Goal: Information Seeking & Learning: Learn about a topic

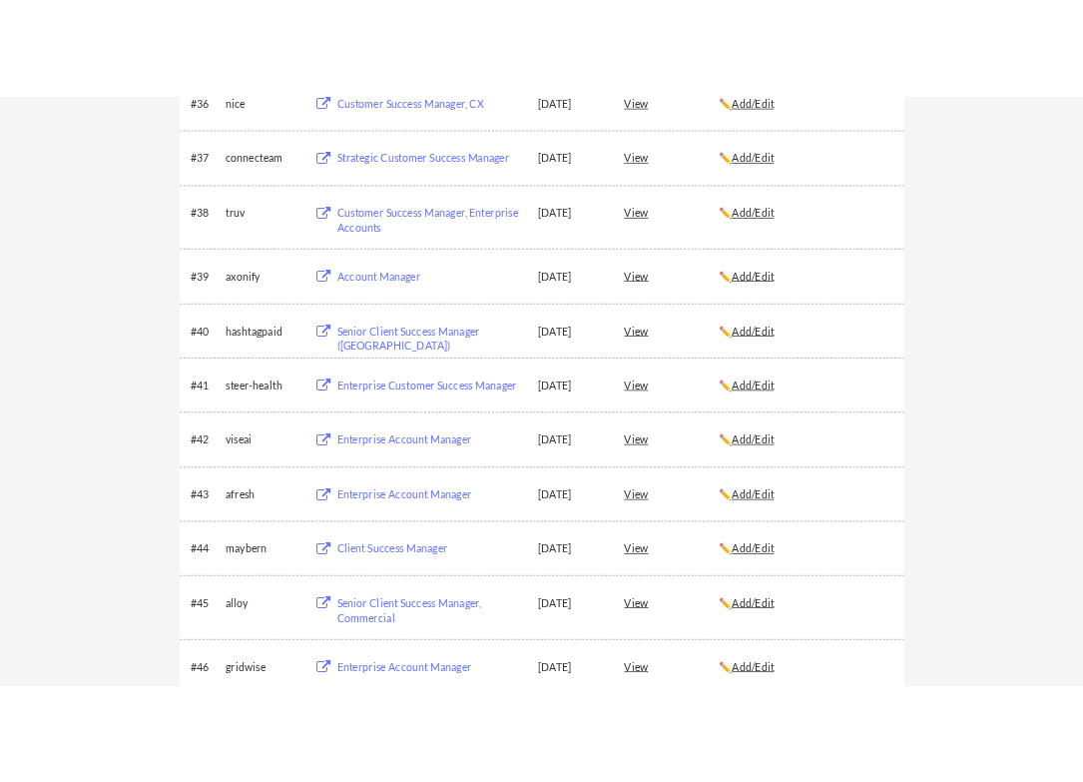
scroll to position [3057, 0]
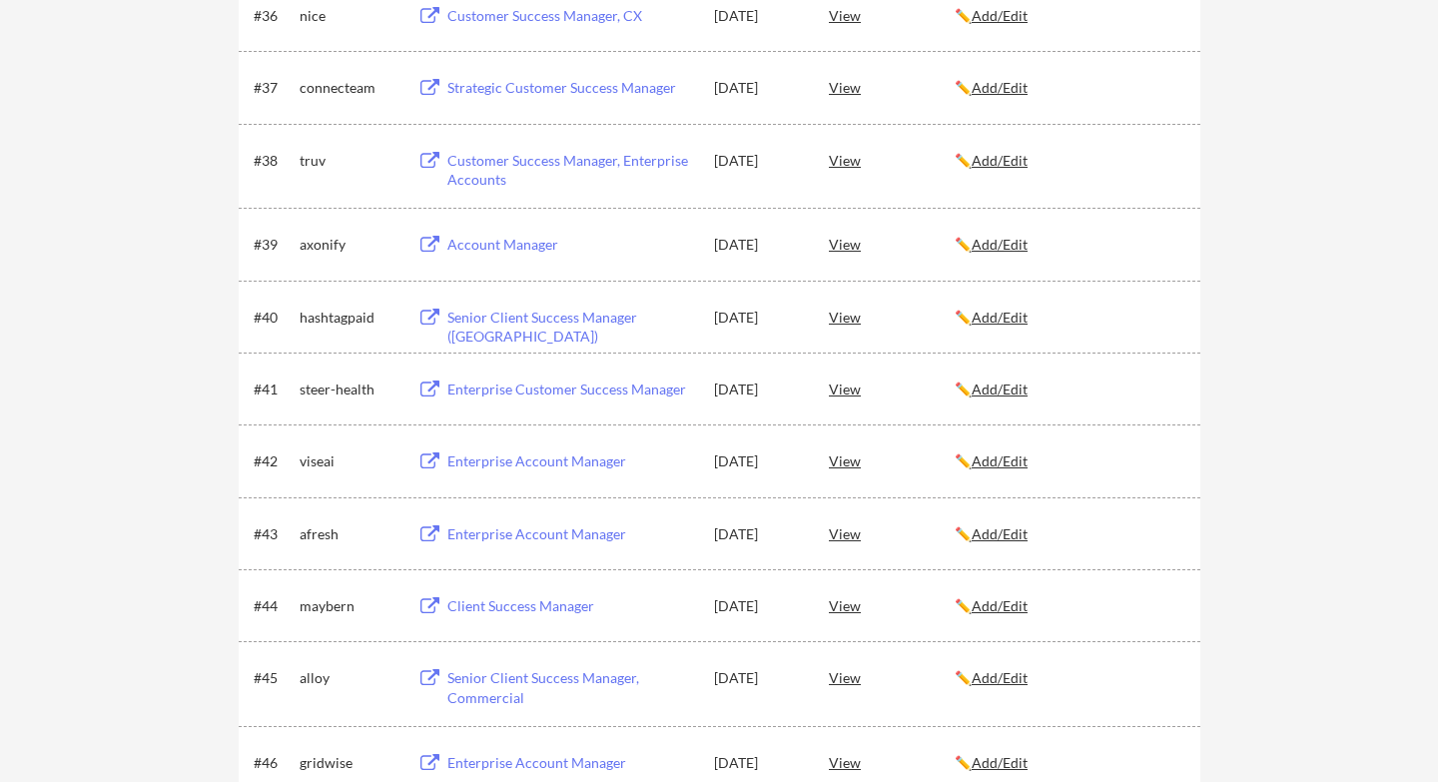
click at [509, 610] on div "Client Success Manager" at bounding box center [571, 606] width 248 height 20
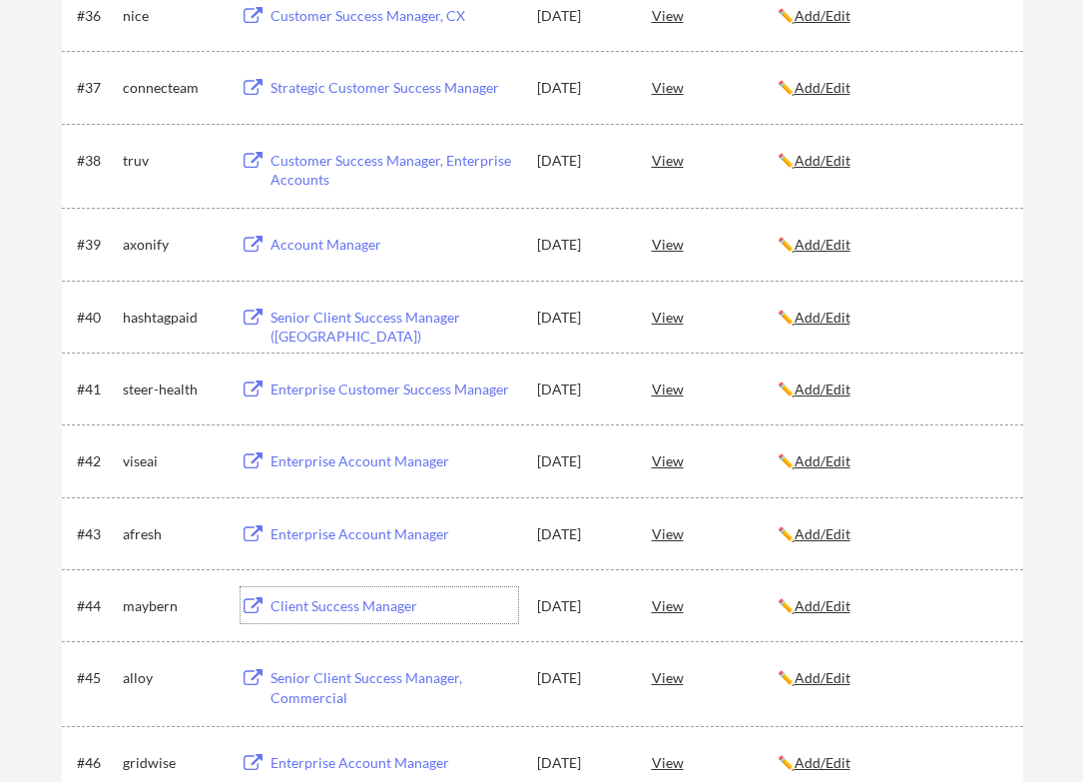
click at [360, 531] on div "Enterprise Account Manager" at bounding box center [395, 534] width 248 height 20
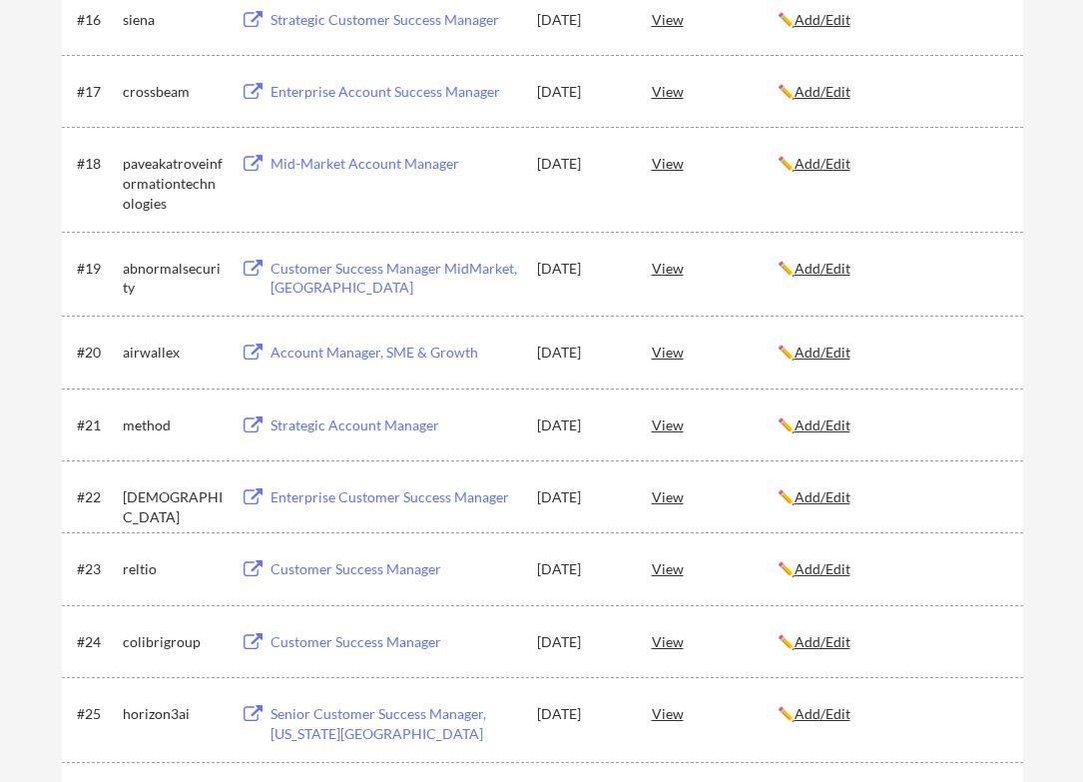
scroll to position [1552, 0]
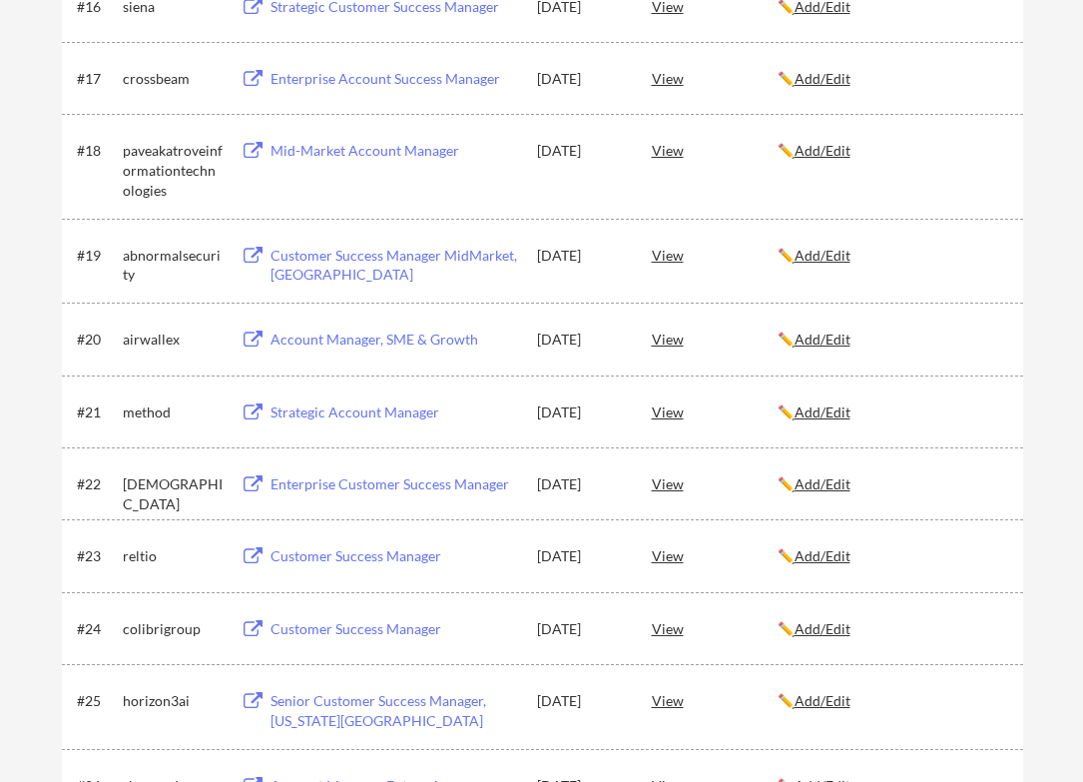
click at [470, 704] on div "Senior Customer Success Manager, [US_STATE][GEOGRAPHIC_DATA]" at bounding box center [395, 710] width 248 height 39
click at [314, 629] on div "Customer Success Manager" at bounding box center [395, 629] width 248 height 20
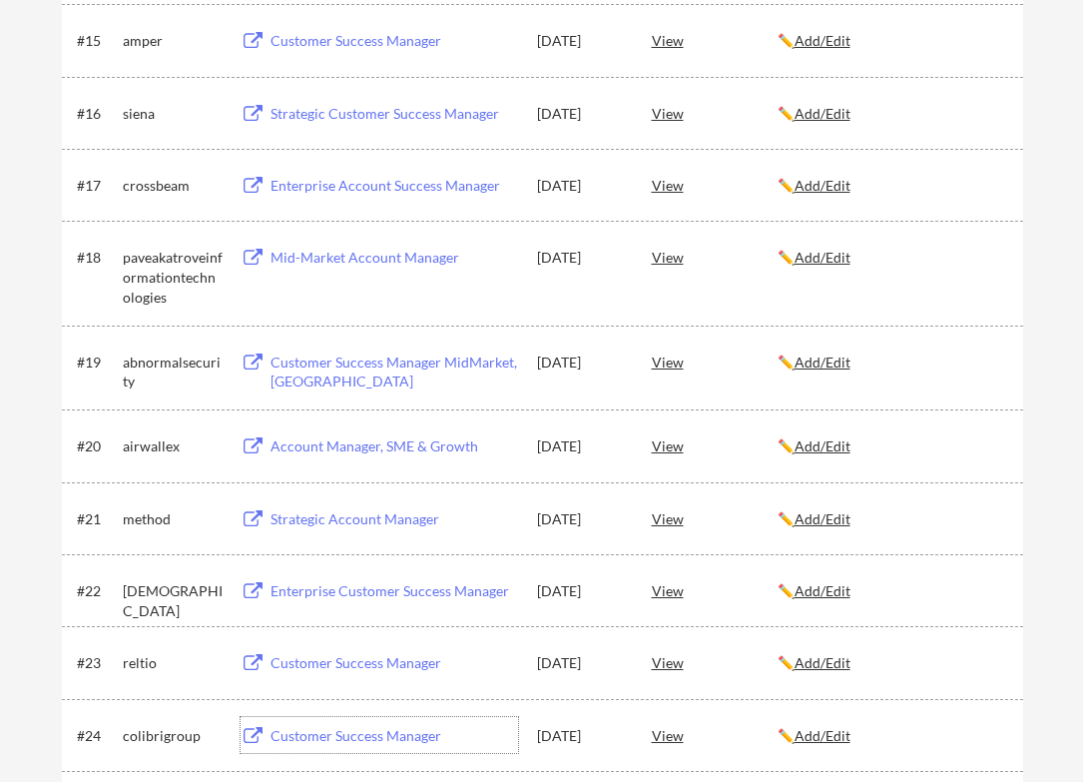
scroll to position [1441, 0]
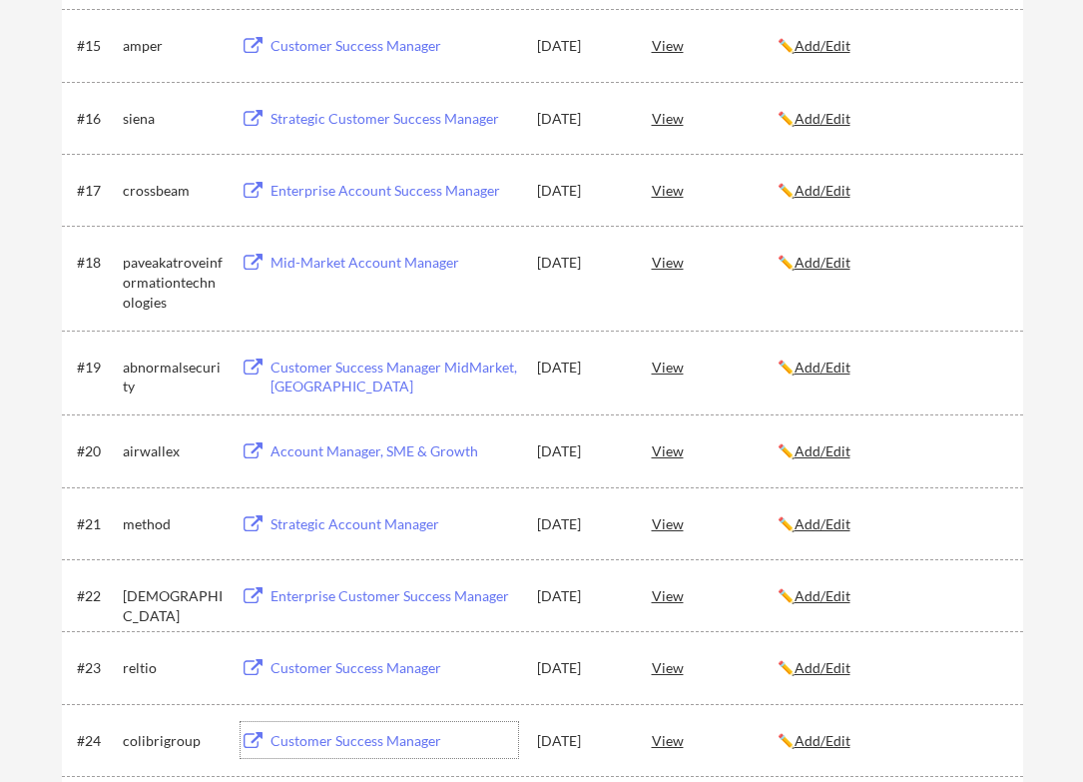
click at [296, 677] on div "Customer Success Manager" at bounding box center [392, 667] width 253 height 36
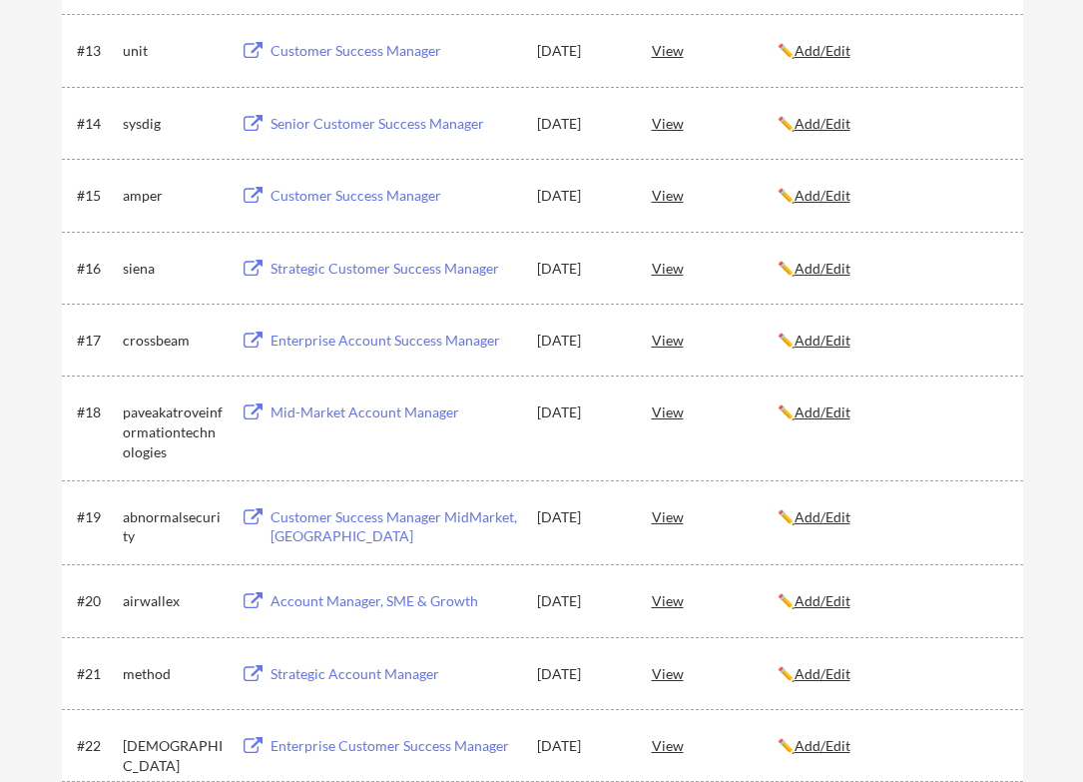
scroll to position [1287, 0]
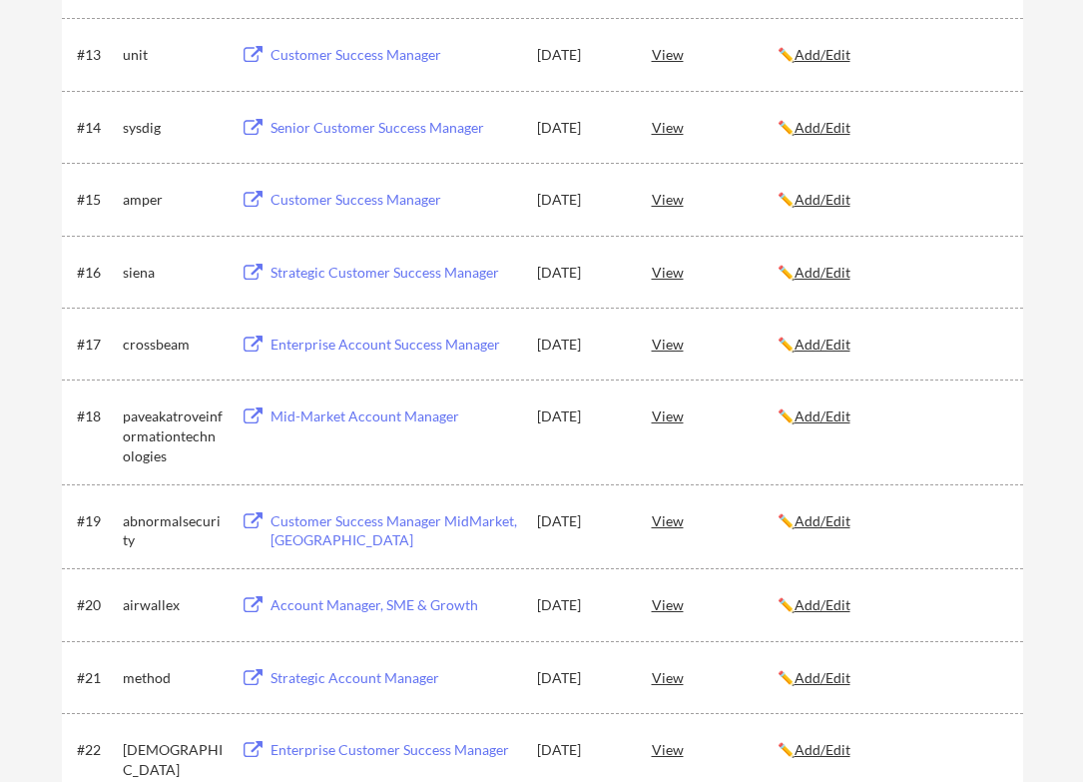
click at [425, 749] on div "Enterprise Customer Success Manager" at bounding box center [395, 750] width 248 height 20
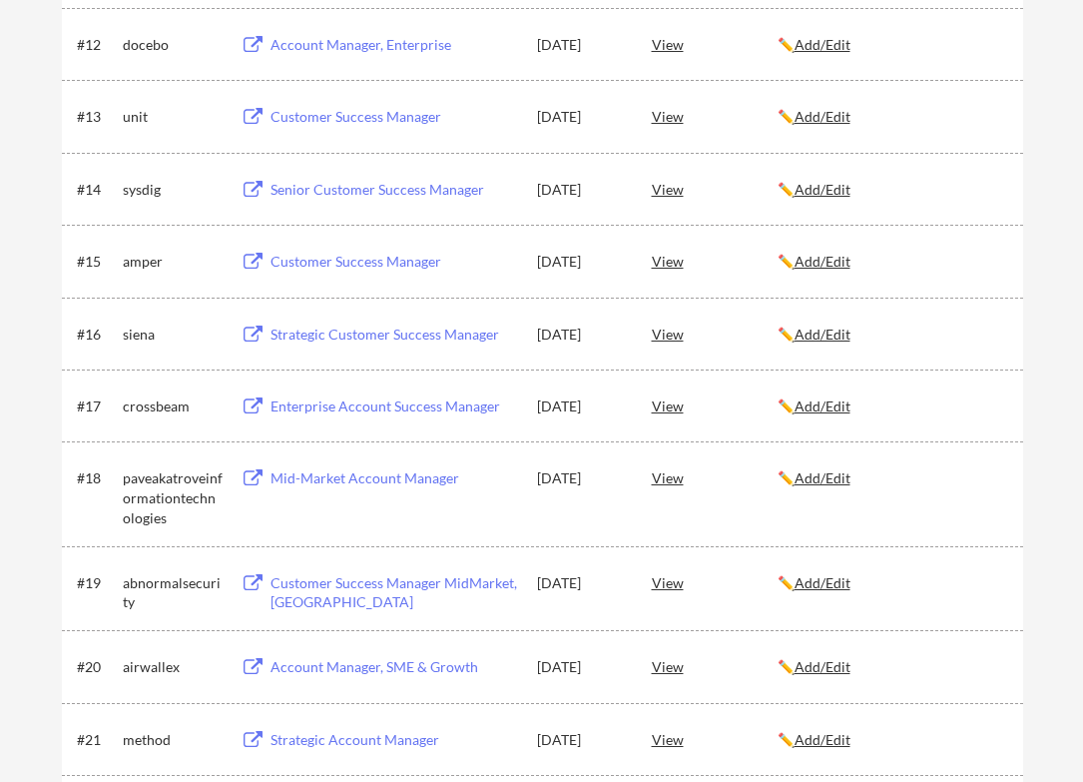
scroll to position [1203, 0]
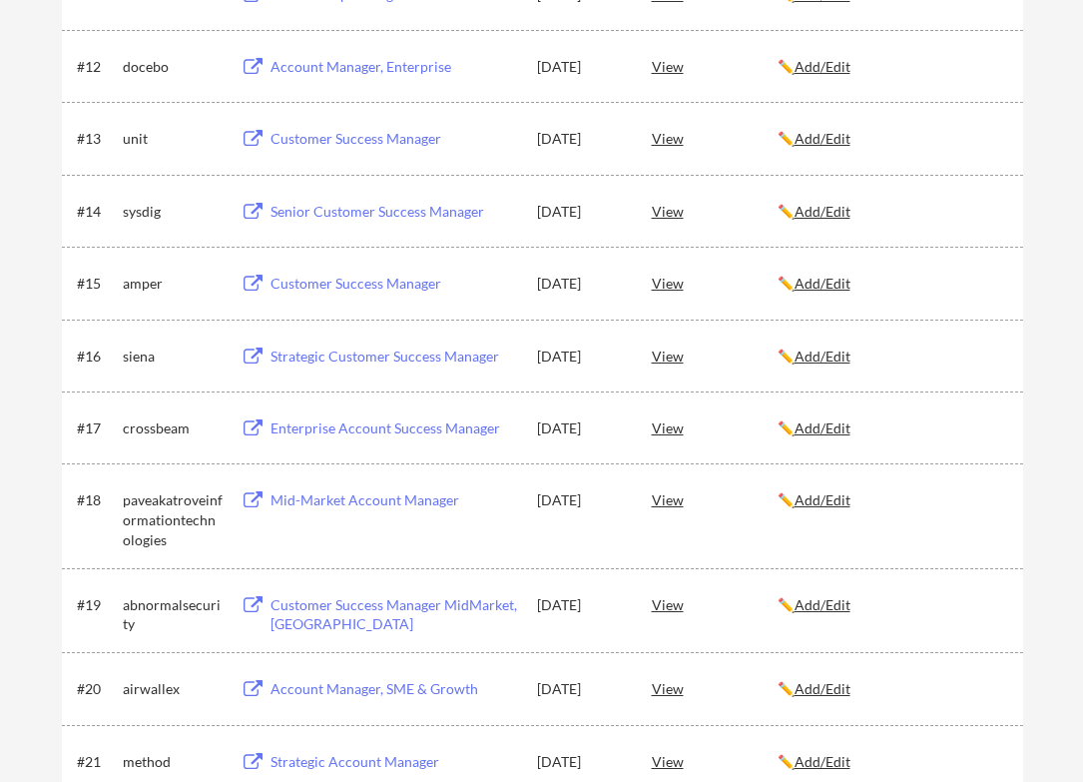
click at [314, 765] on div "Strategic Account Manager" at bounding box center [395, 762] width 248 height 20
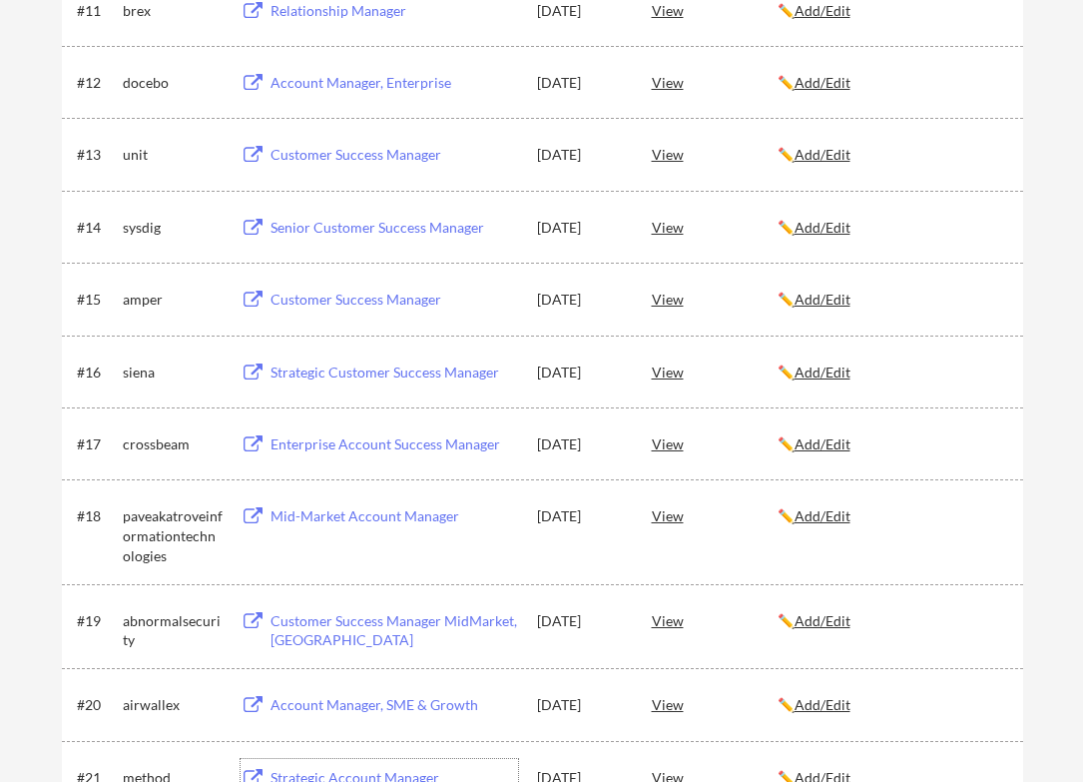
scroll to position [1186, 0]
click at [350, 707] on div "Account Manager, SME & Growth" at bounding box center [395, 706] width 248 height 20
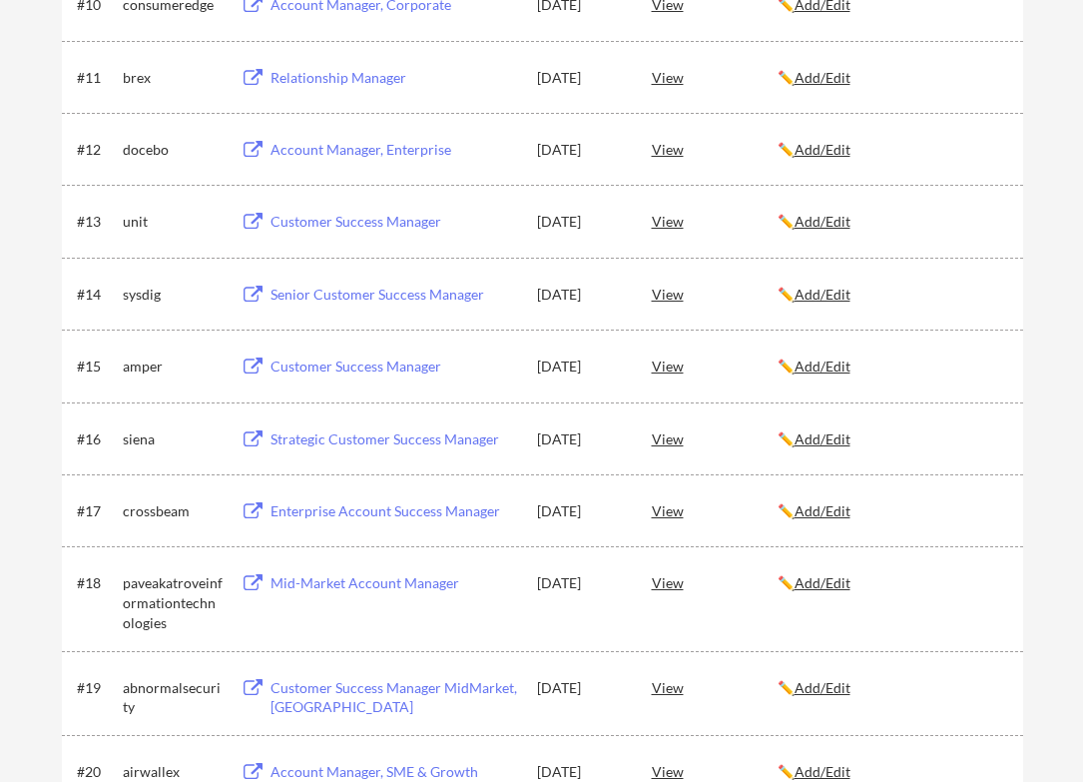
scroll to position [1112, 0]
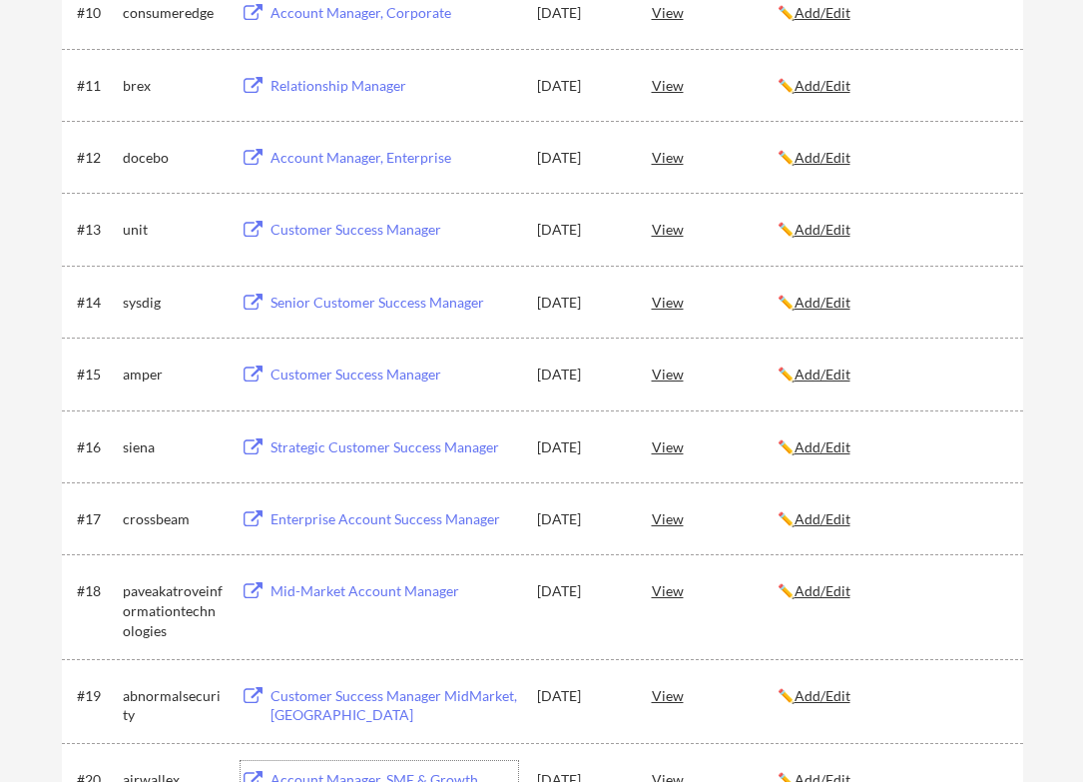
click at [429, 696] on div "Customer Success Manager MidMarket, [GEOGRAPHIC_DATA]" at bounding box center [395, 705] width 248 height 39
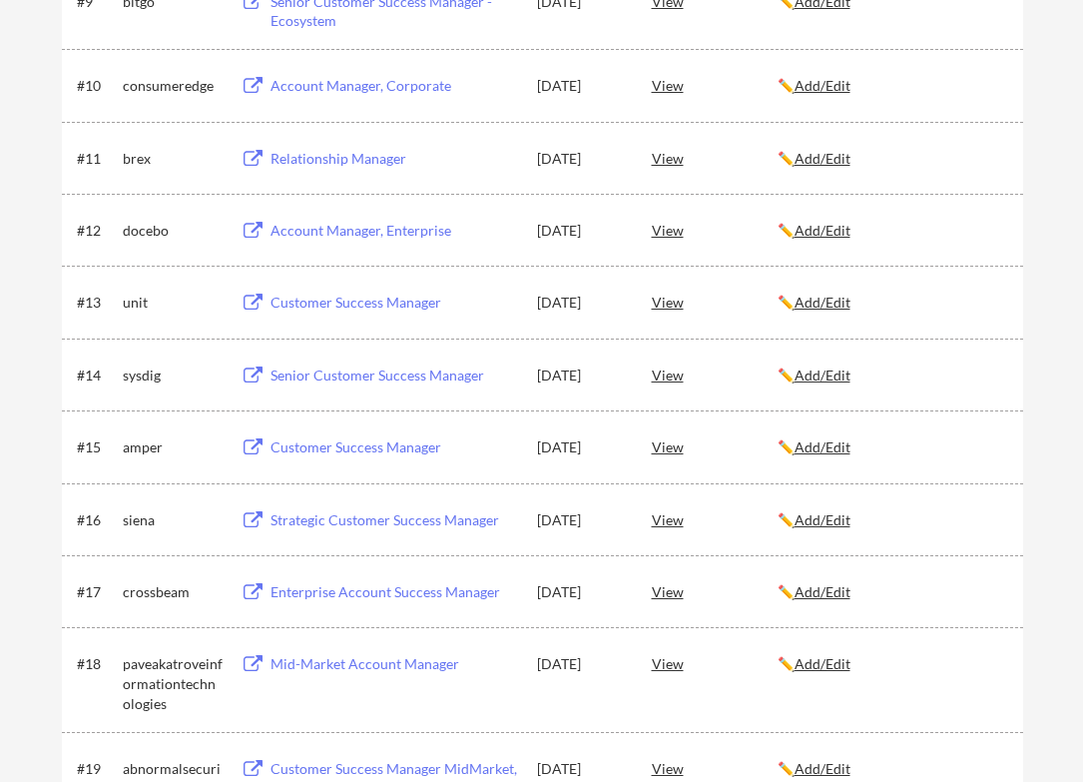
scroll to position [1029, 0]
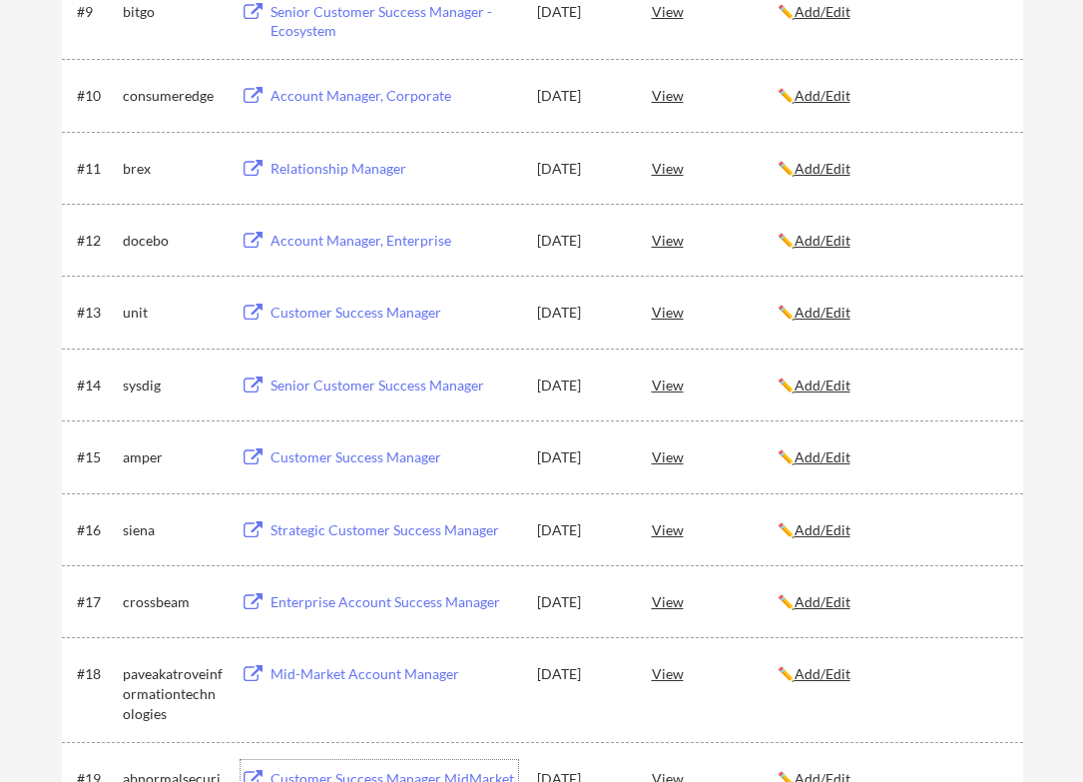
click at [373, 675] on div "Mid-Market Account Manager" at bounding box center [395, 674] width 248 height 20
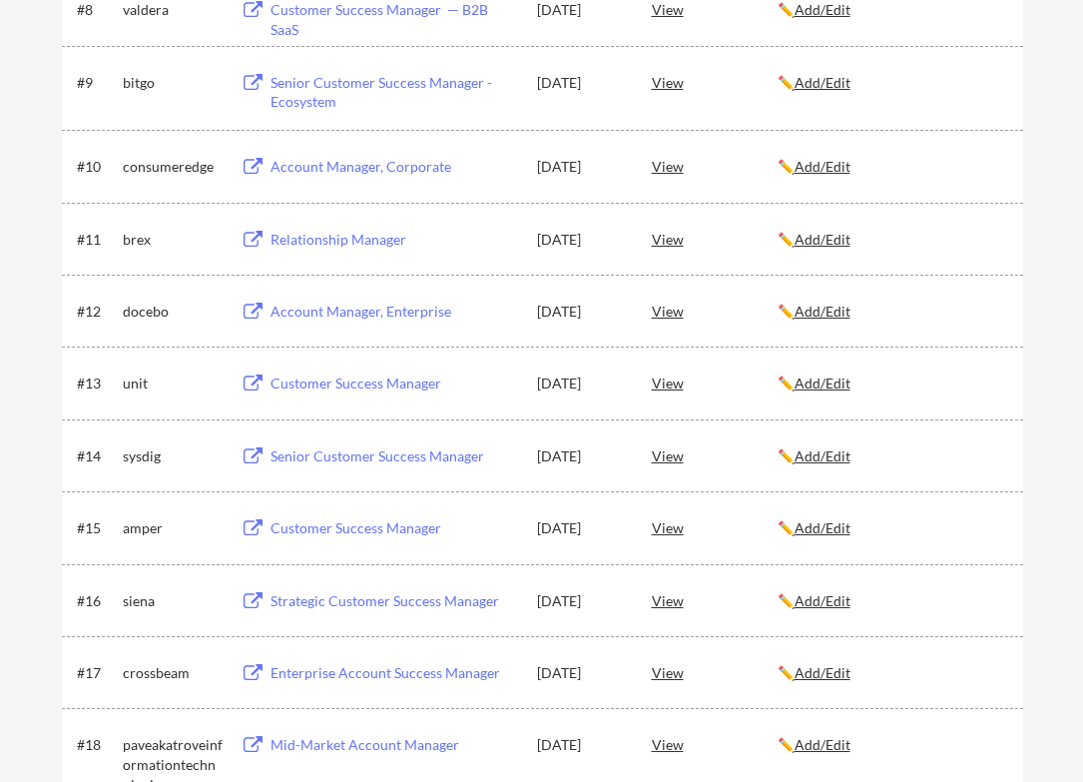
scroll to position [953, 0]
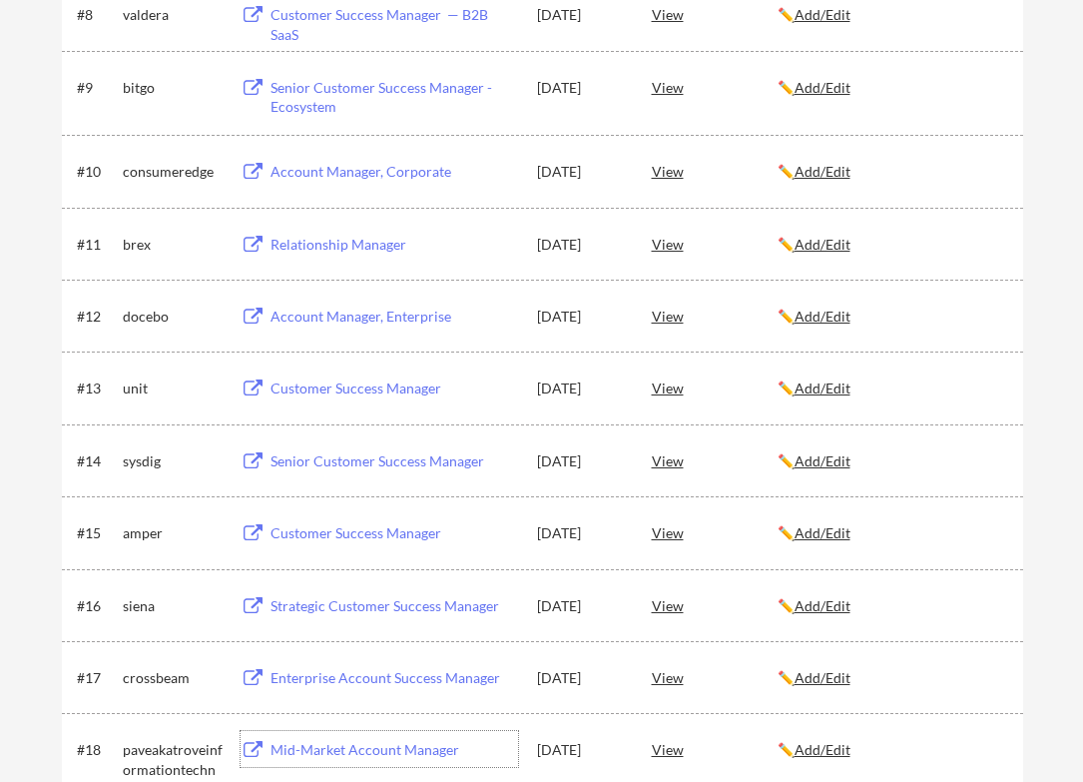
click at [397, 684] on div "Enterprise Account Success Manager" at bounding box center [395, 678] width 248 height 20
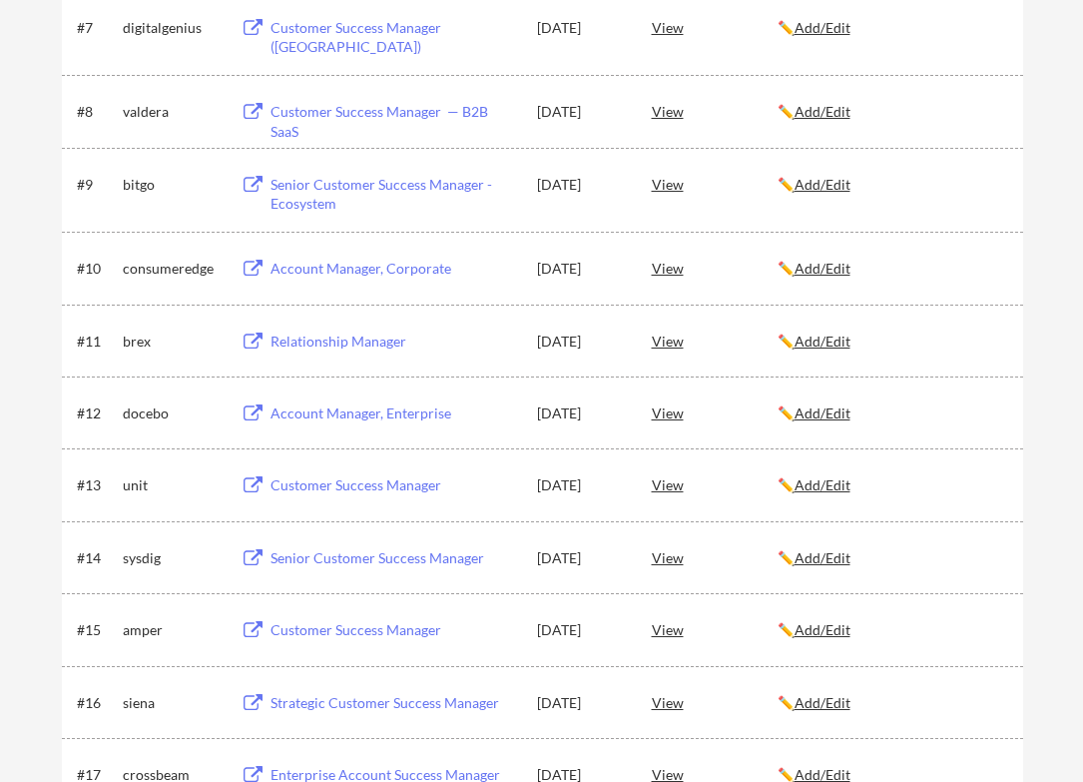
scroll to position [829, 0]
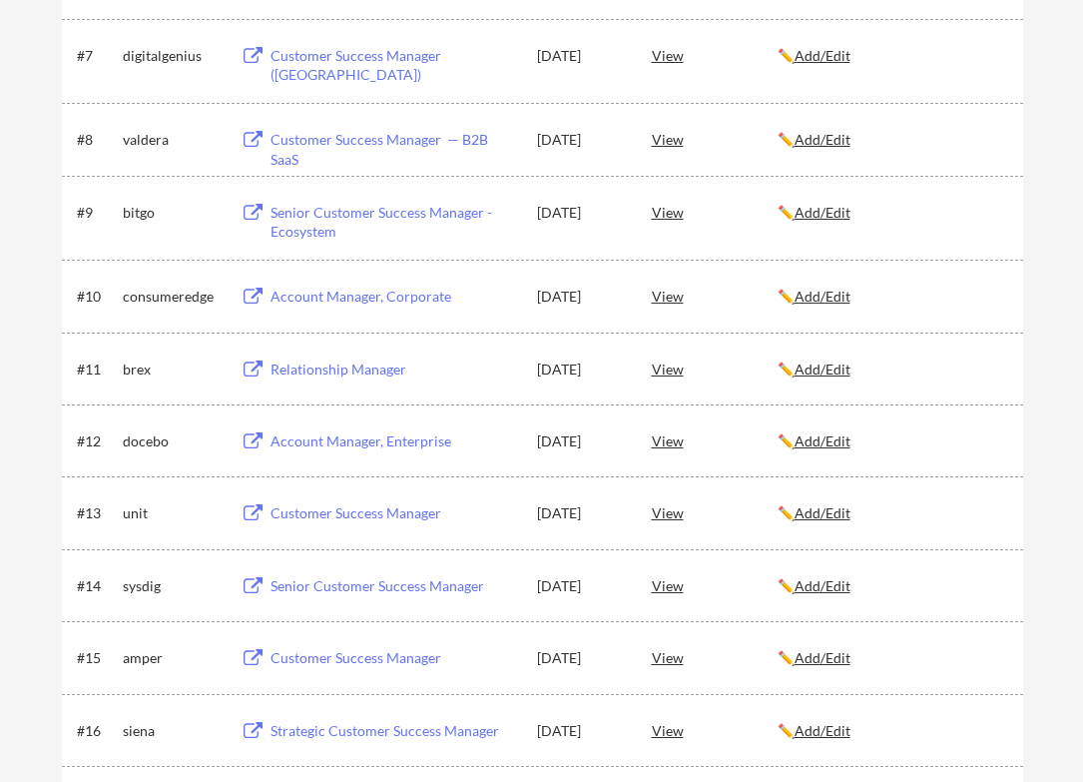
click at [292, 736] on div "Strategic Customer Success Manager" at bounding box center [395, 731] width 248 height 20
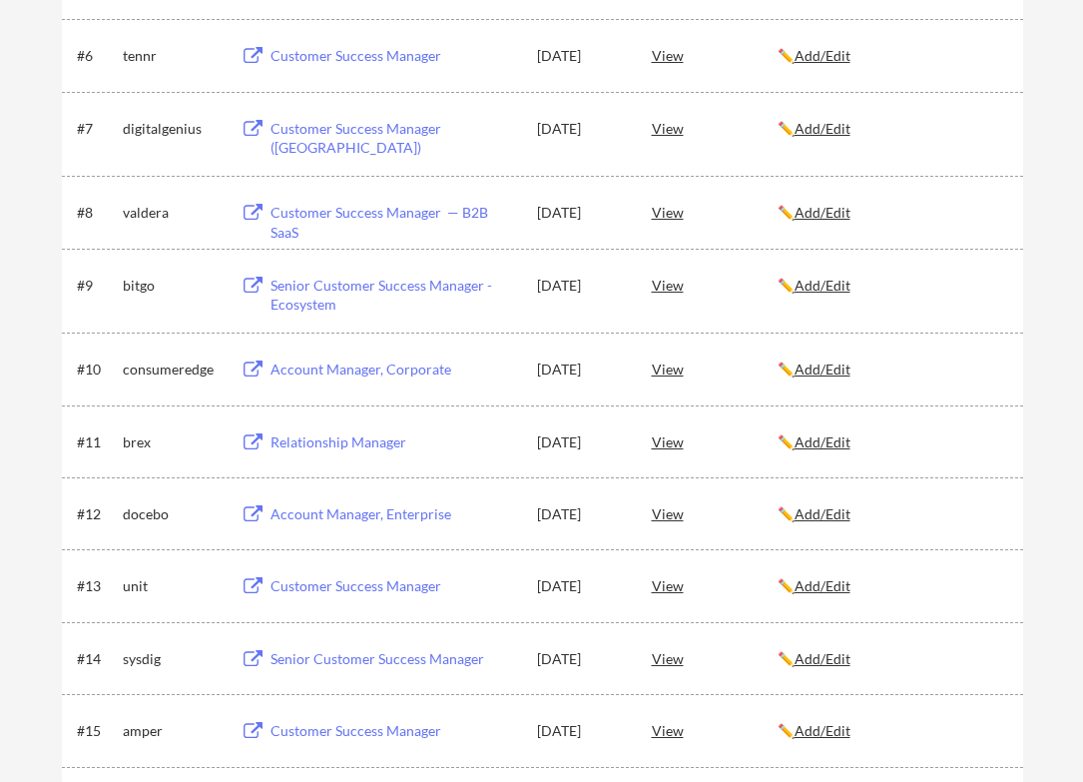
scroll to position [752, 0]
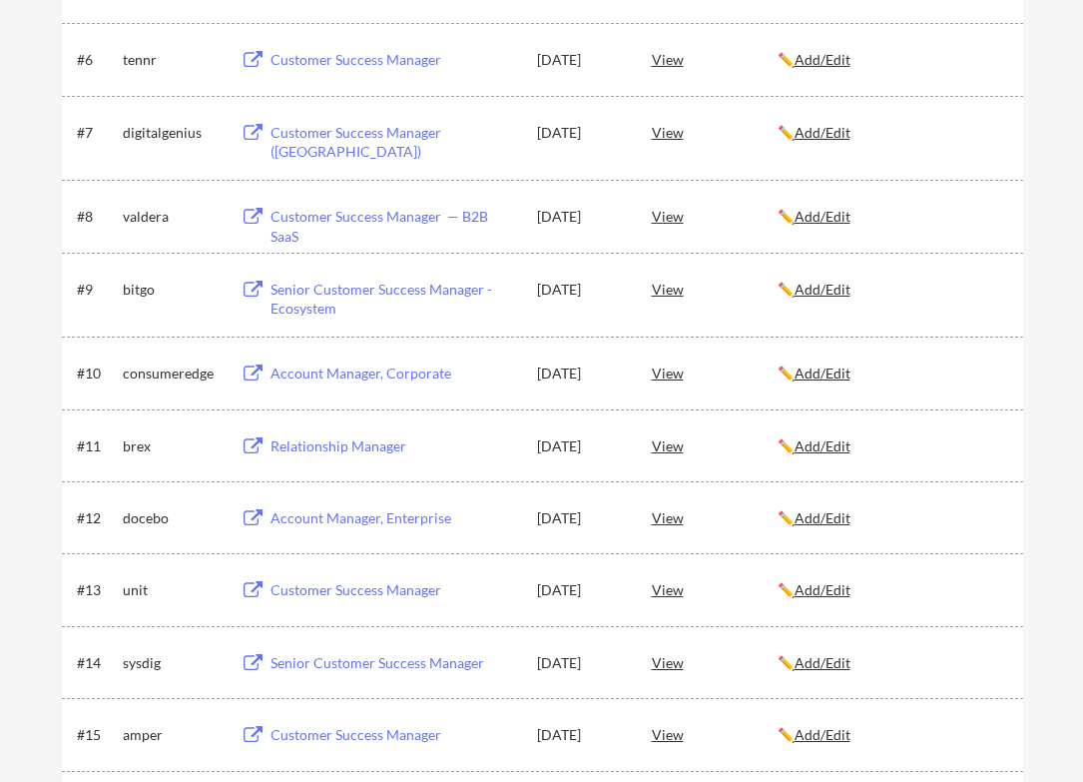
click at [321, 735] on div "Customer Success Manager" at bounding box center [395, 735] width 248 height 20
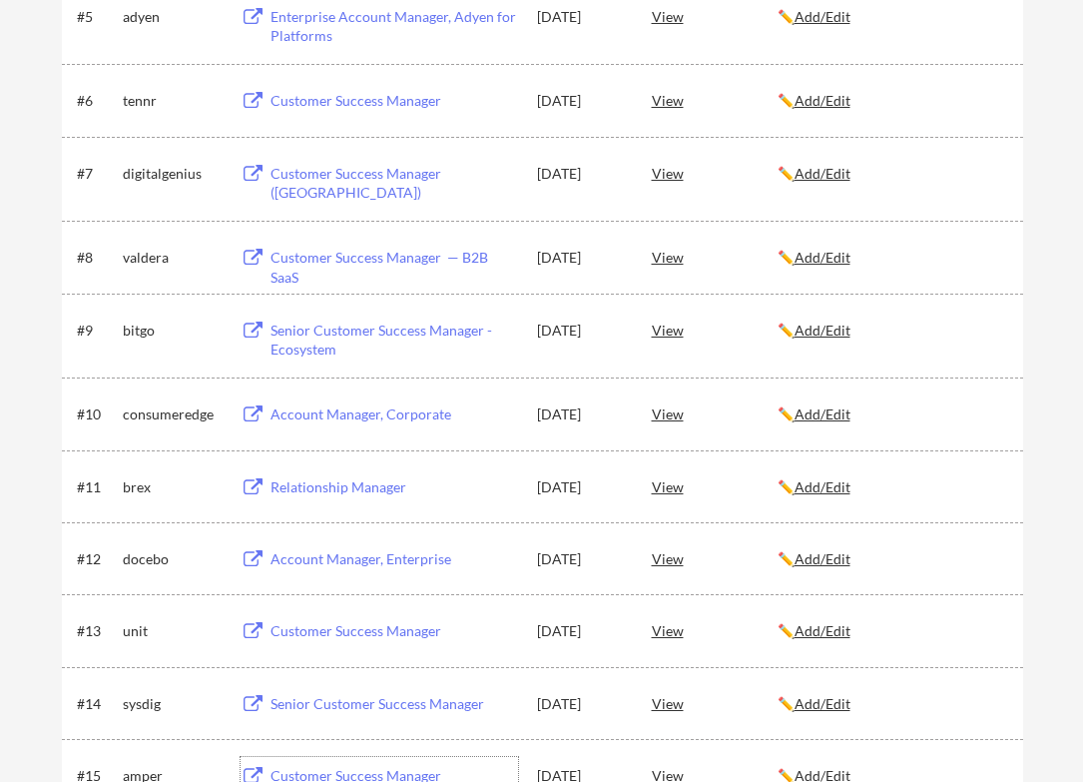
scroll to position [710, 0]
click at [413, 713] on div "Senior Customer Success Manager" at bounding box center [395, 705] width 248 height 20
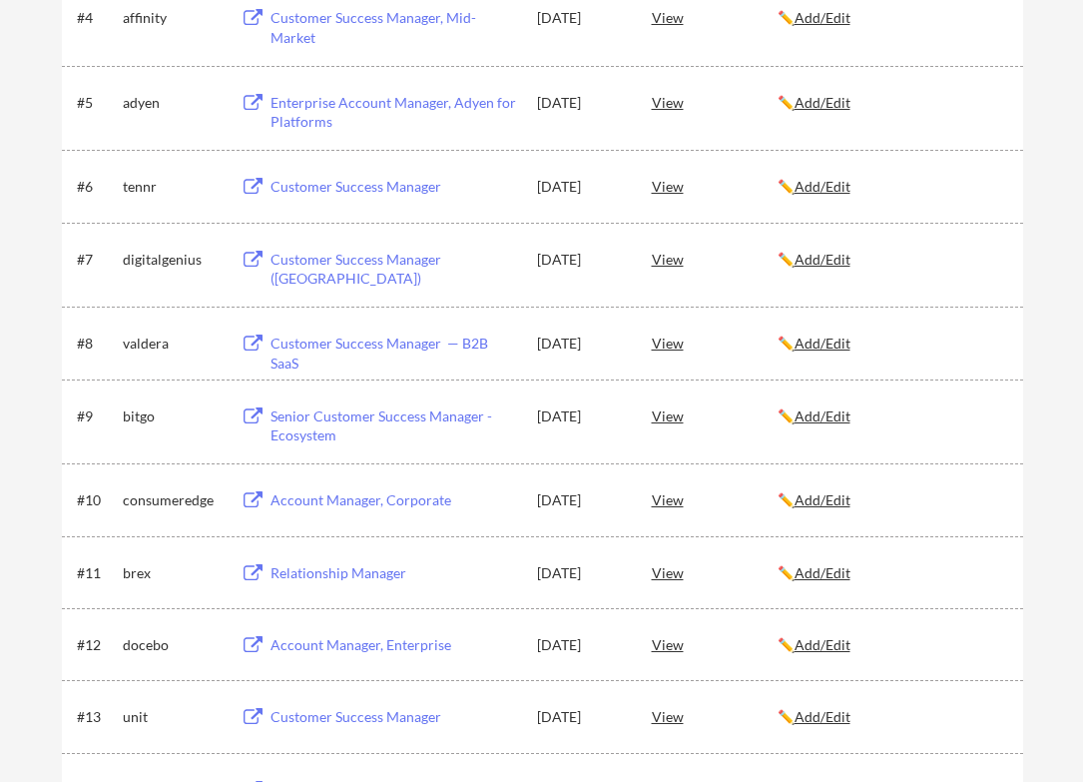
scroll to position [619, 0]
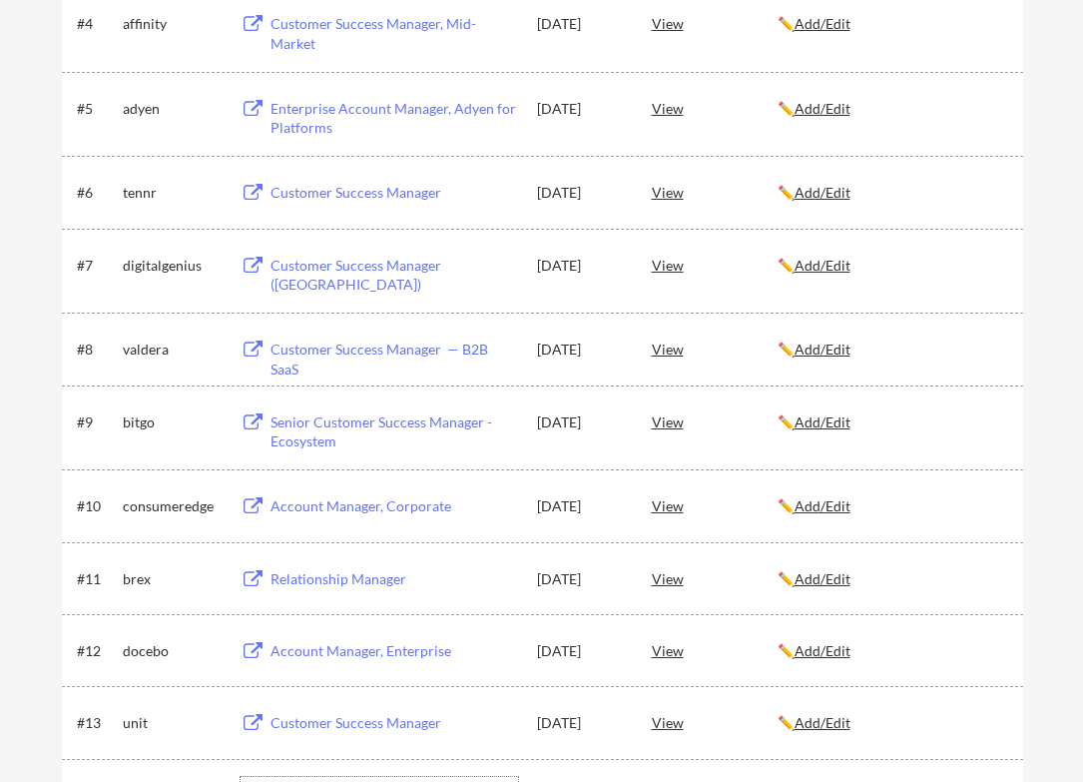
click at [311, 725] on div "Customer Success Manager" at bounding box center [395, 723] width 248 height 20
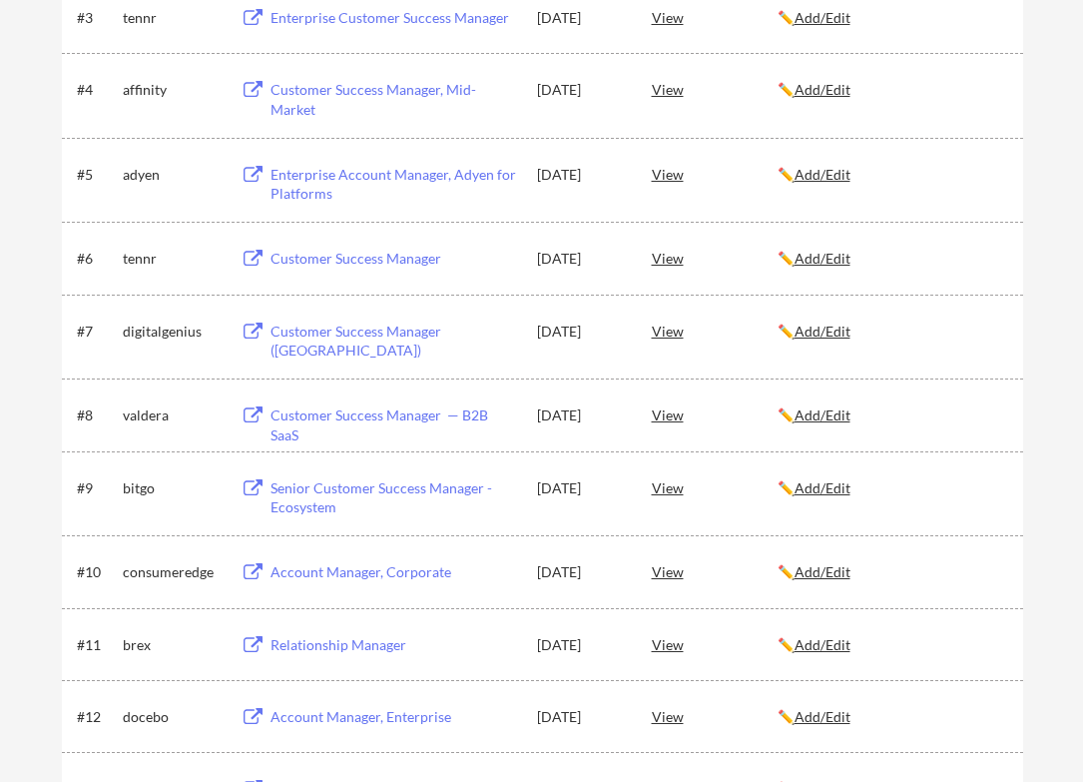
scroll to position [547, 0]
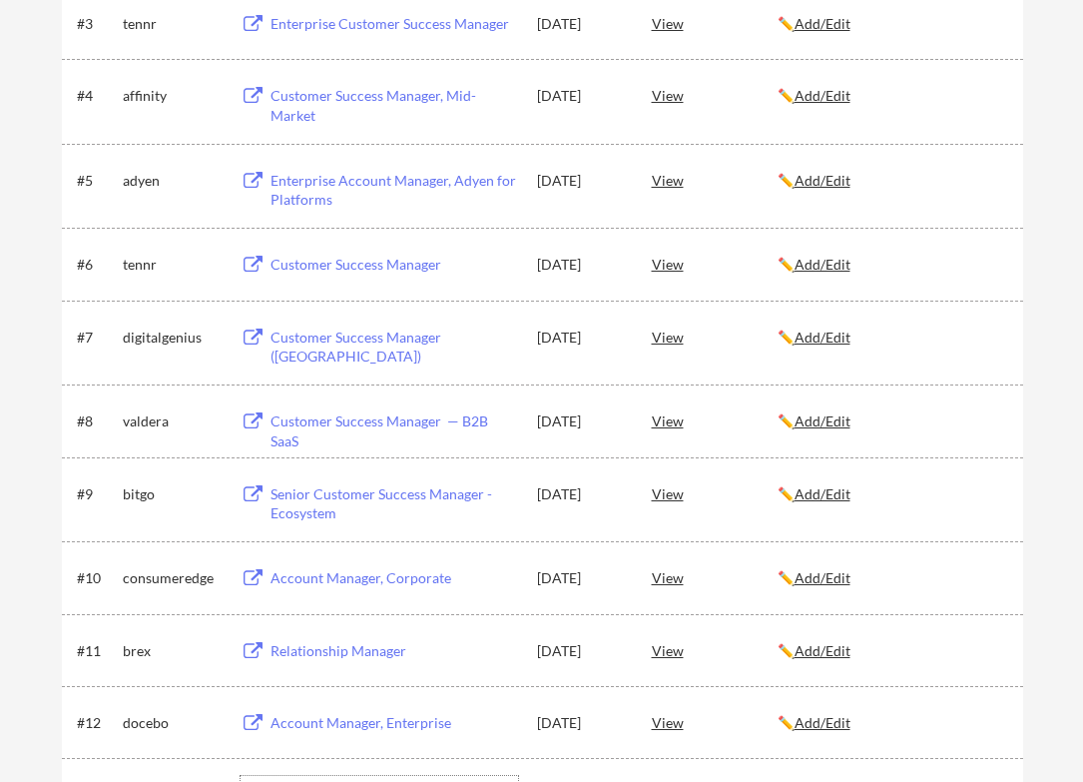
click at [297, 725] on div "Account Manager, Enterprise" at bounding box center [395, 723] width 248 height 20
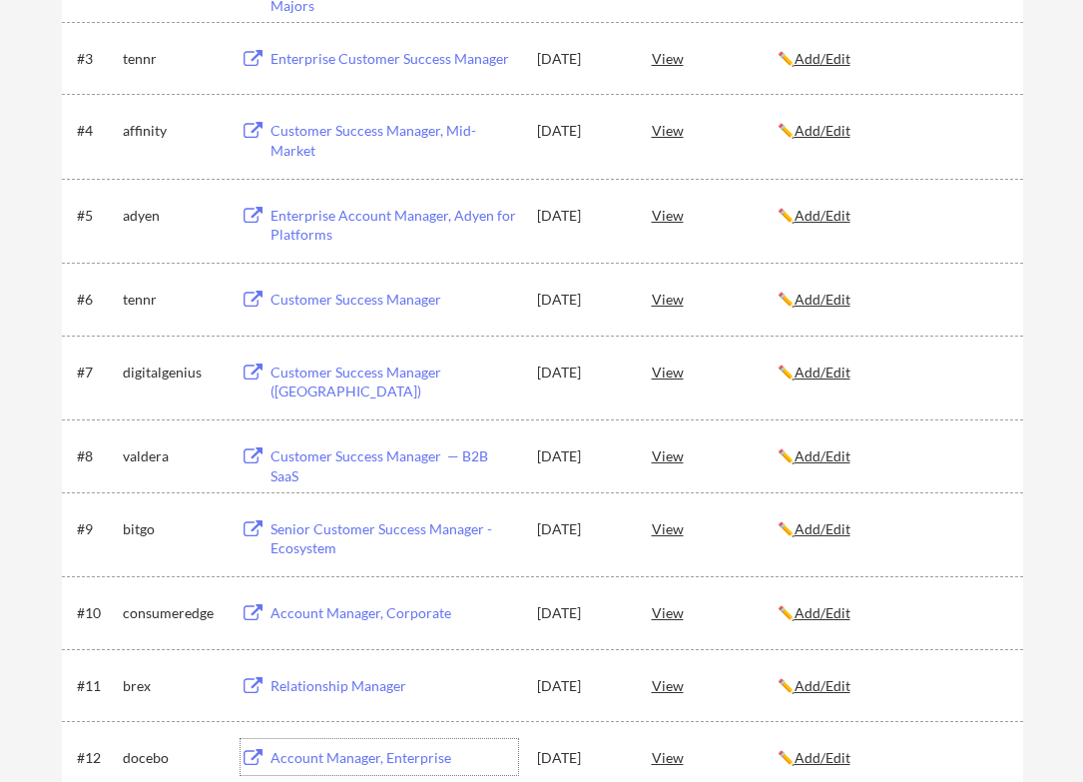
scroll to position [506, 0]
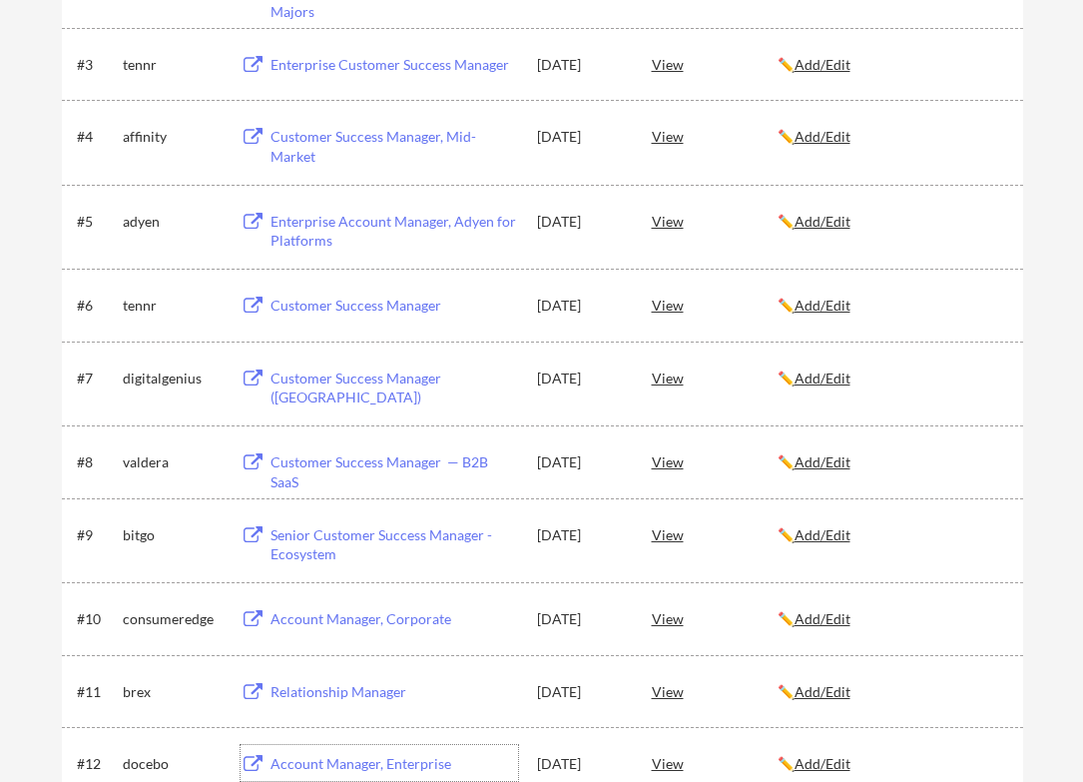
click at [308, 687] on div "Relationship Manager" at bounding box center [395, 692] width 248 height 20
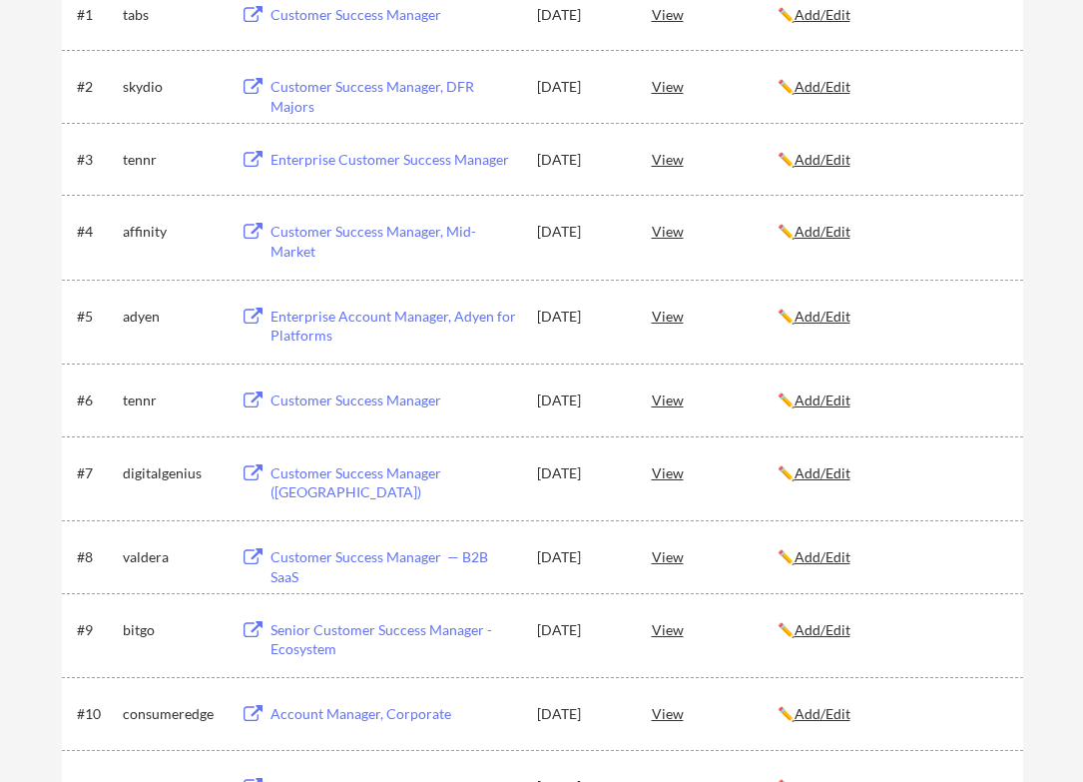
scroll to position [391, 0]
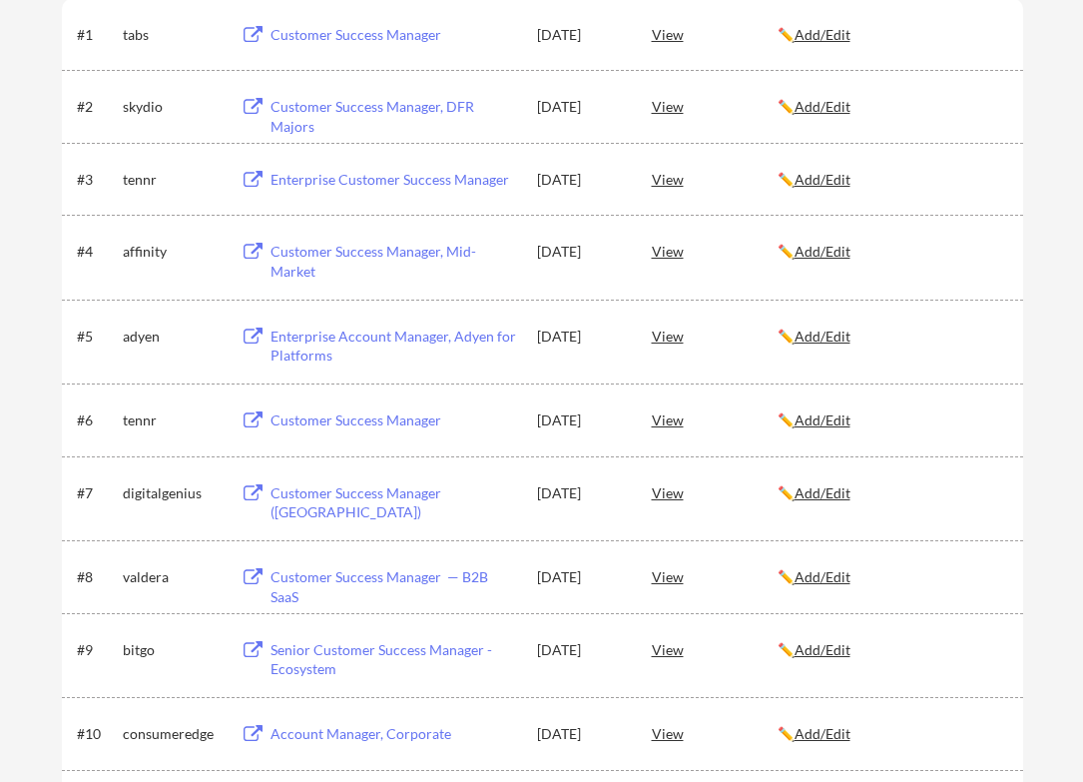
click at [322, 732] on div "Account Manager, Corporate" at bounding box center [395, 734] width 248 height 20
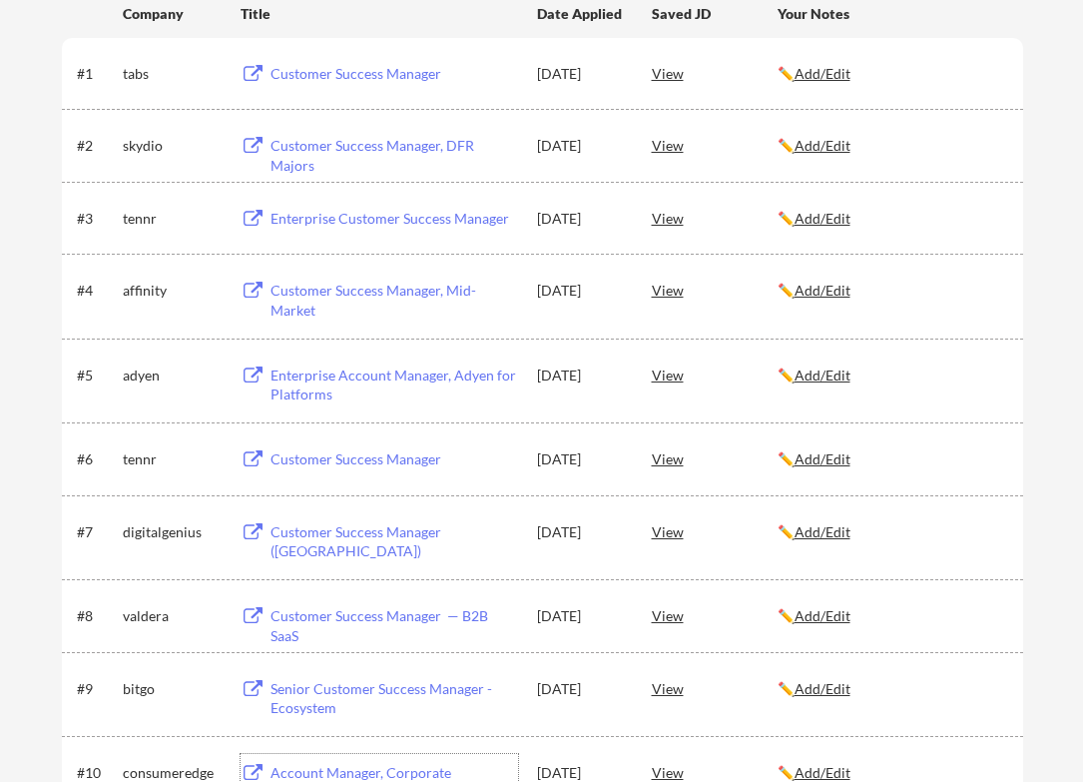
click at [316, 692] on div "Senior Customer Success Manager - Ecosystem" at bounding box center [395, 698] width 248 height 39
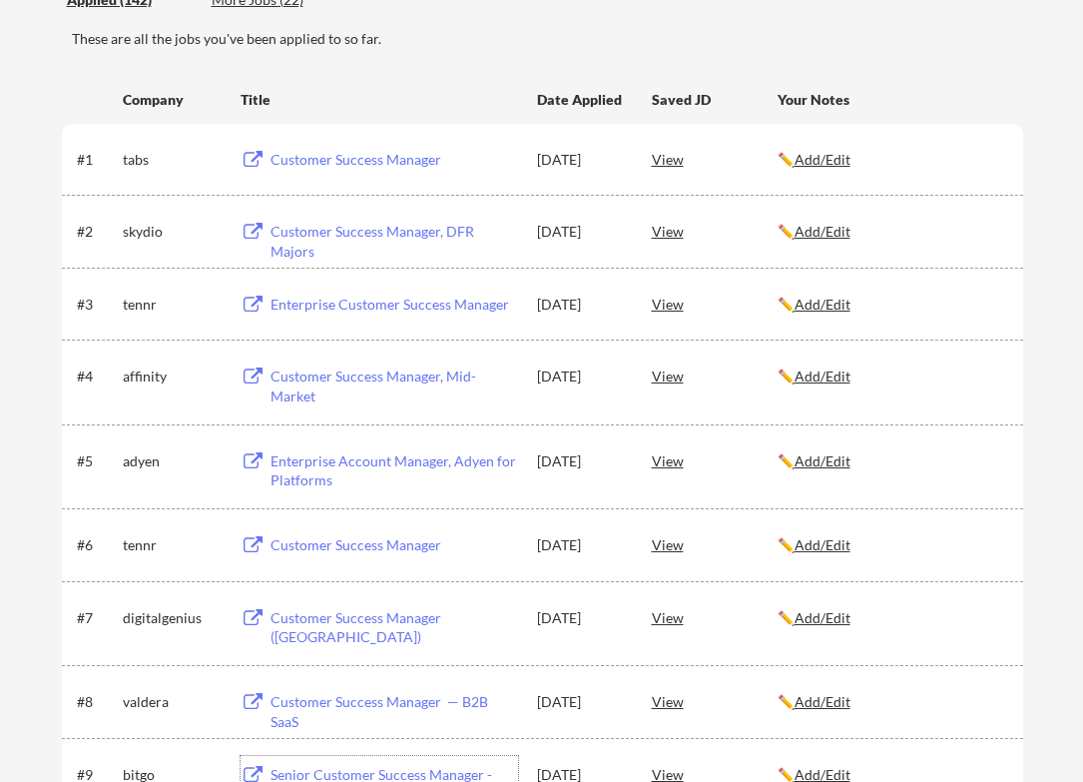
click at [419, 704] on div "Customer Success Manager — B2B SaaS" at bounding box center [395, 711] width 248 height 39
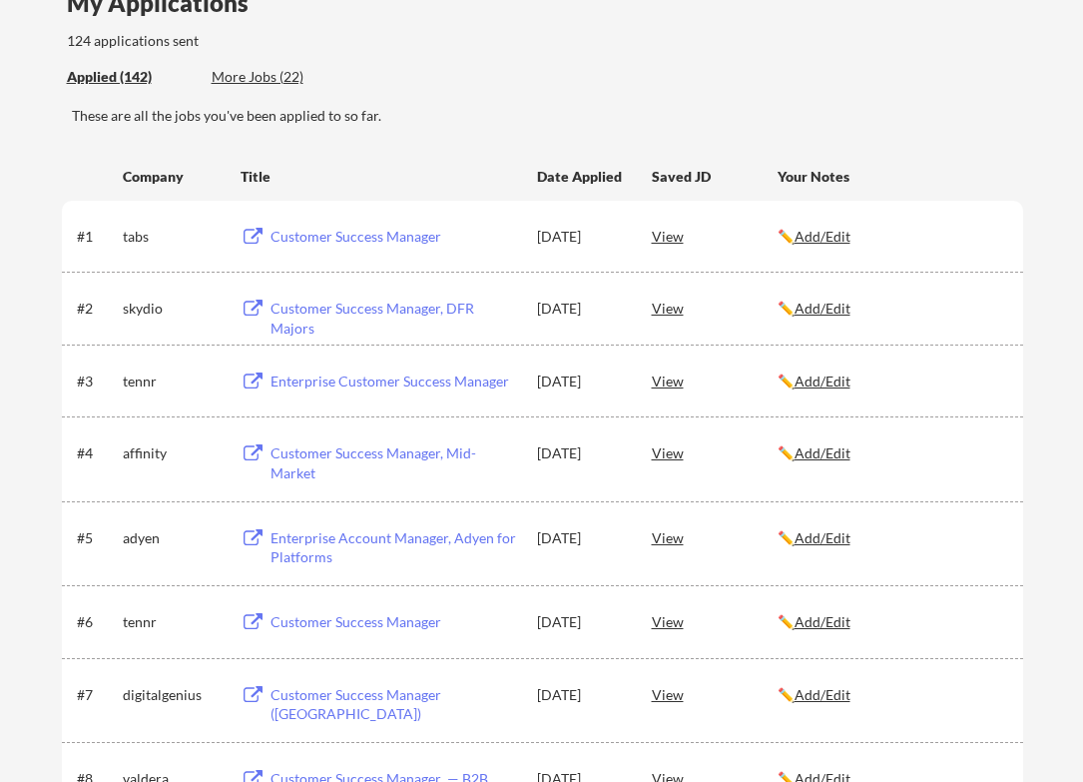
scroll to position [146, 0]
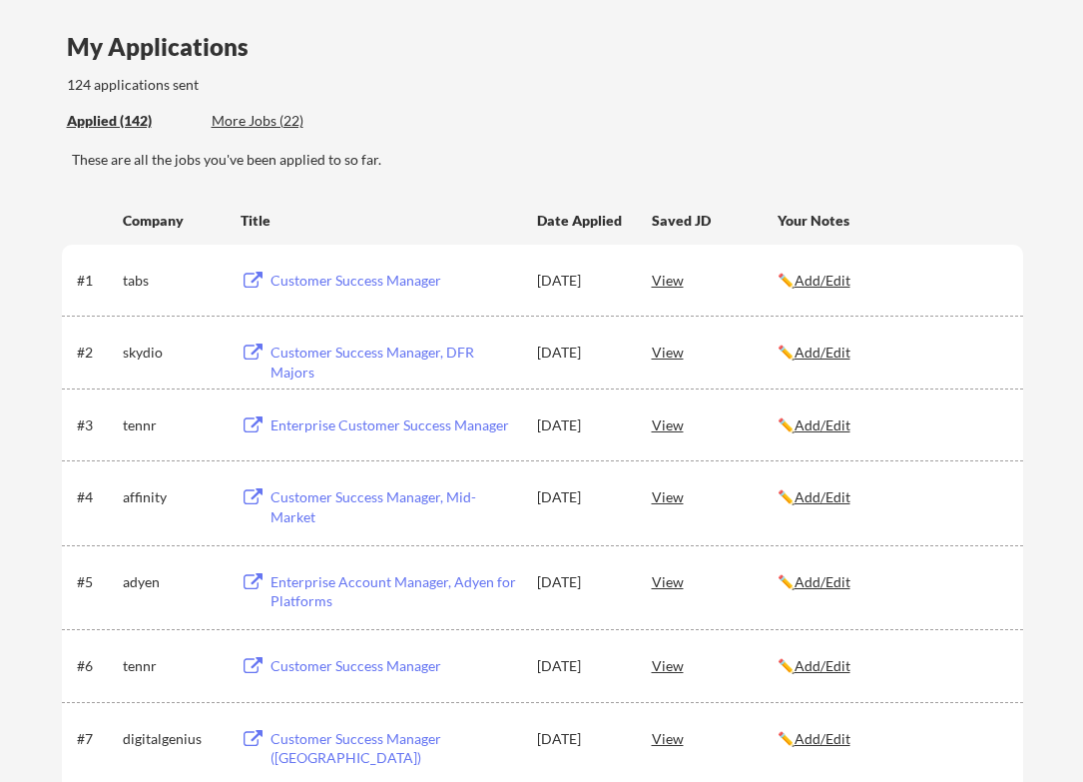
click at [309, 747] on div "Customer Success Manager ([GEOGRAPHIC_DATA])" at bounding box center [395, 748] width 248 height 39
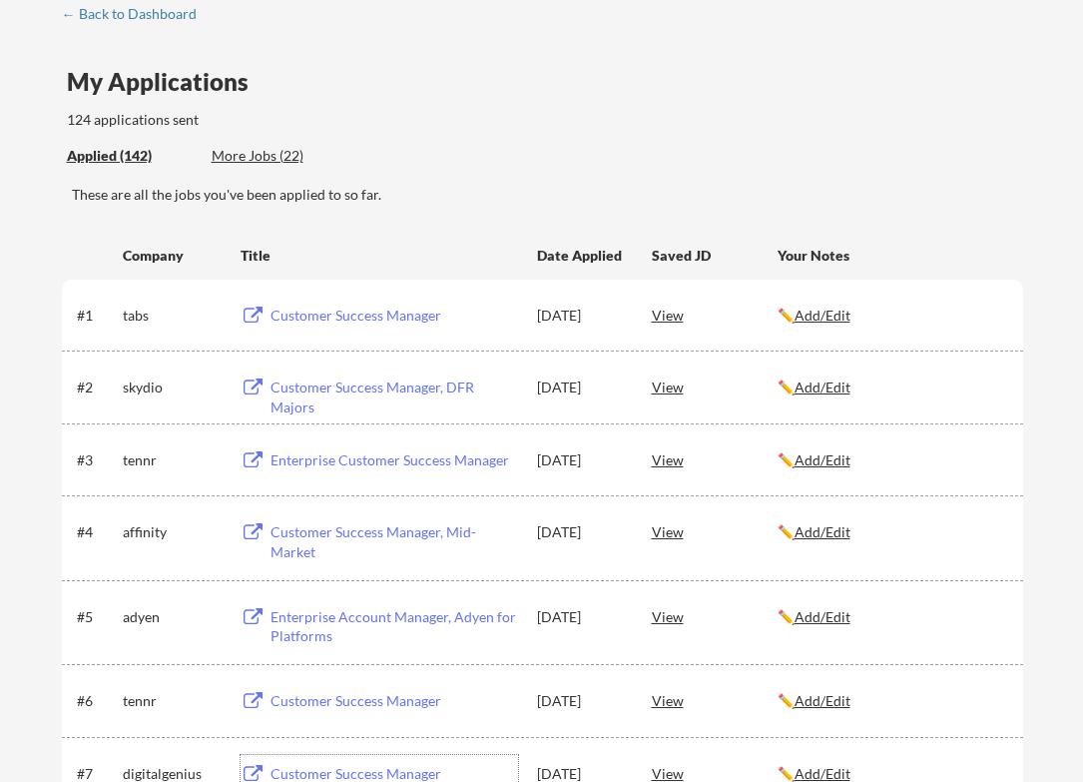
scroll to position [110, 0]
click at [312, 706] on div "Customer Success Manager" at bounding box center [395, 702] width 248 height 20
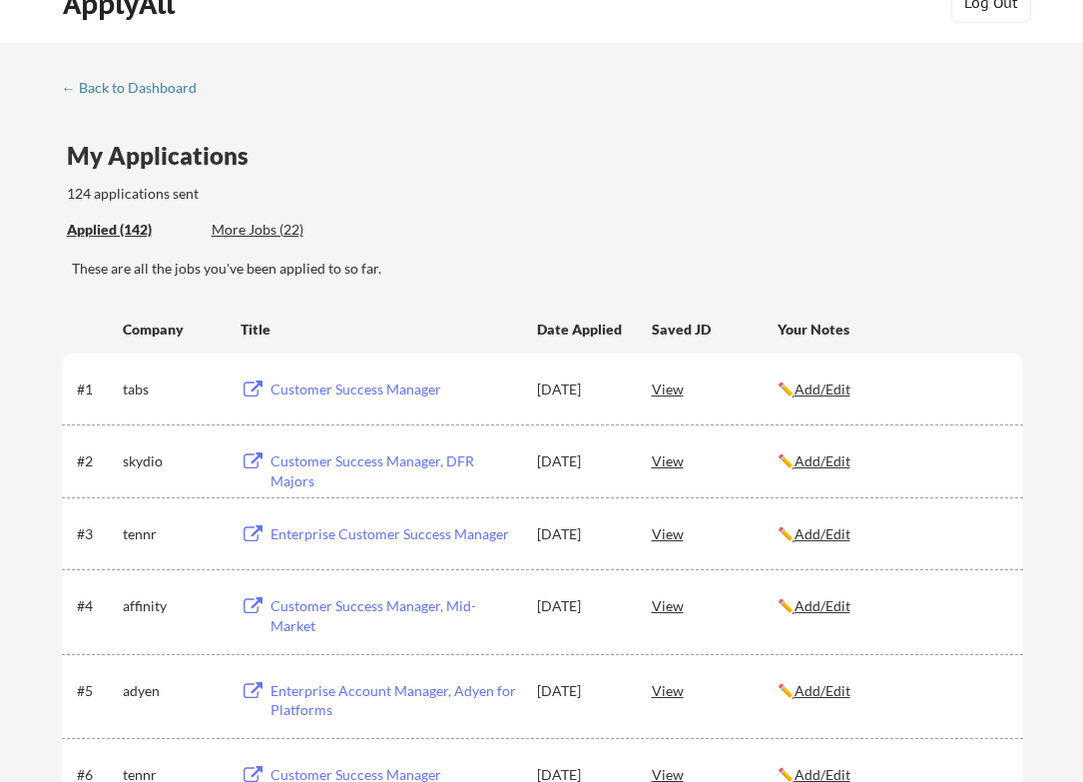
scroll to position [36, 0]
click at [298, 705] on div "Enterprise Account Manager, Adyen for Platforms" at bounding box center [395, 701] width 248 height 39
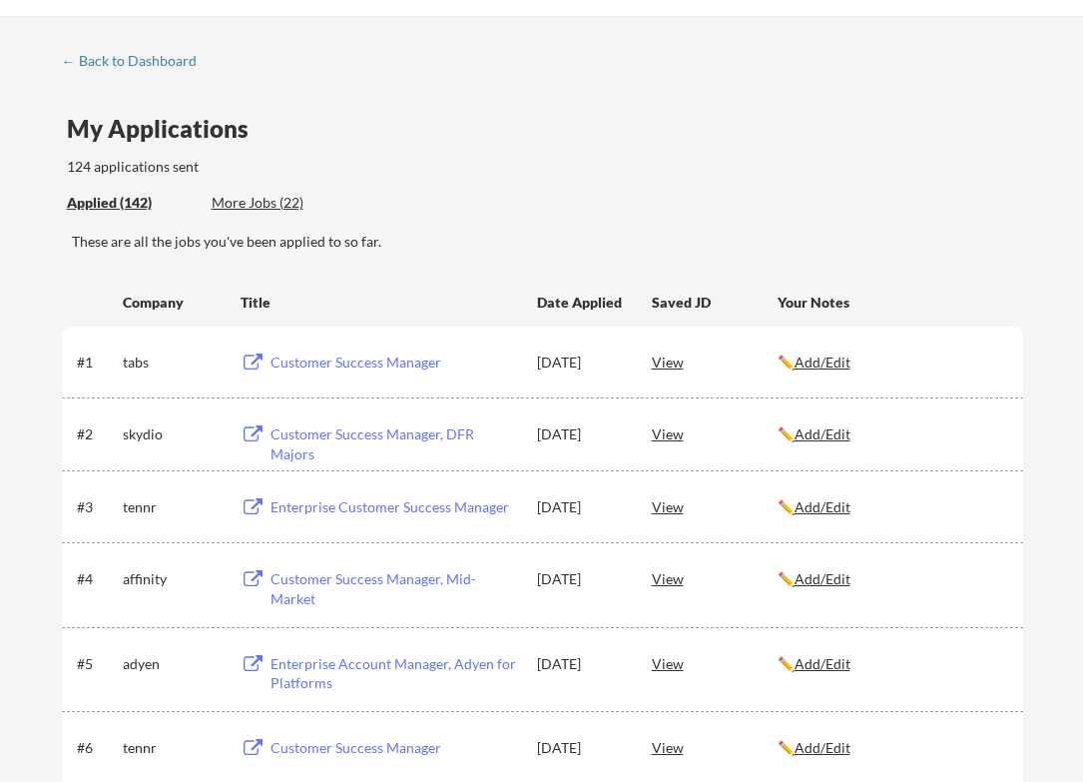
scroll to position [1, 0]
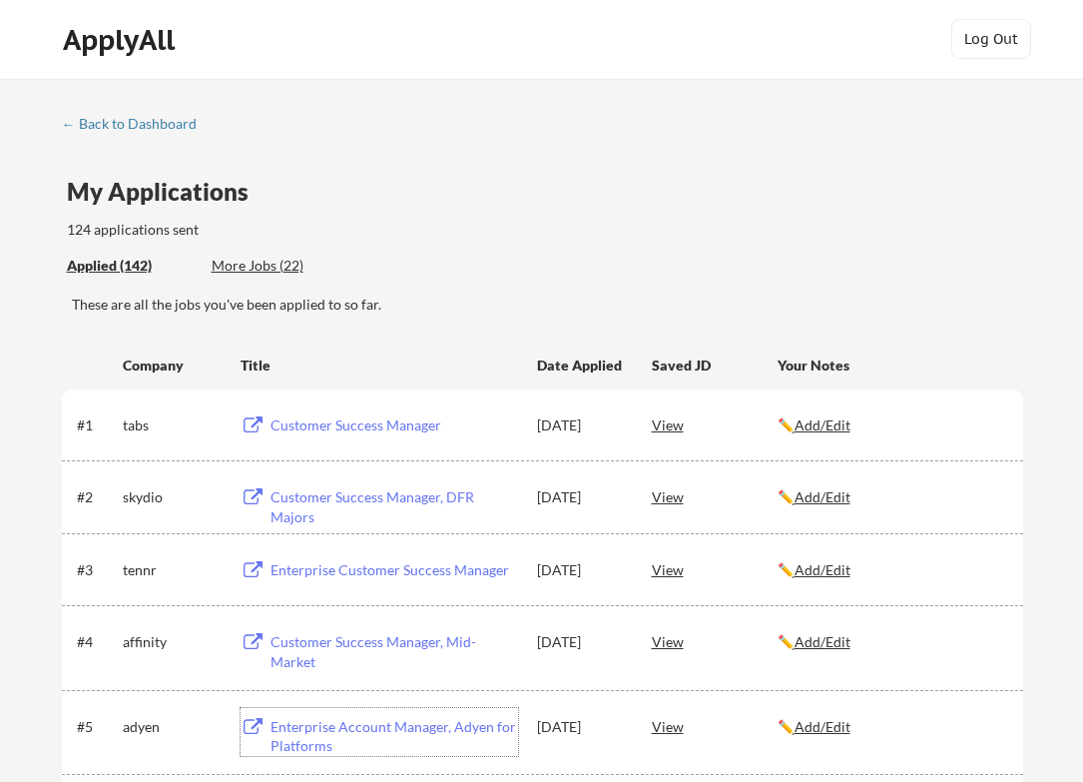
click at [367, 646] on div "Customer Success Manager, Mid-Market" at bounding box center [395, 651] width 248 height 39
click at [371, 573] on div "Enterprise Customer Success Manager" at bounding box center [395, 570] width 248 height 20
click at [444, 501] on div "Customer Success Manager, DFR Majors" at bounding box center [395, 506] width 248 height 39
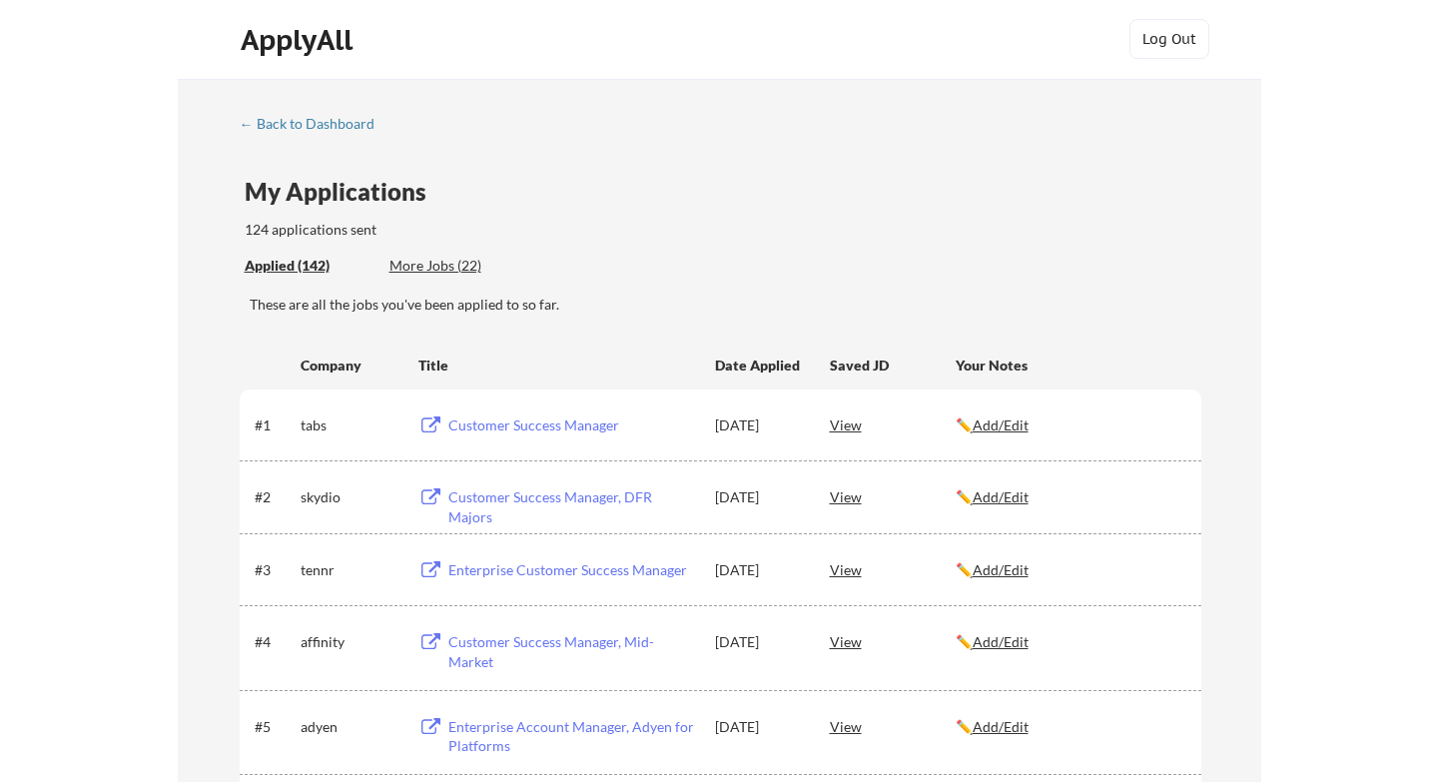
scroll to position [0, 0]
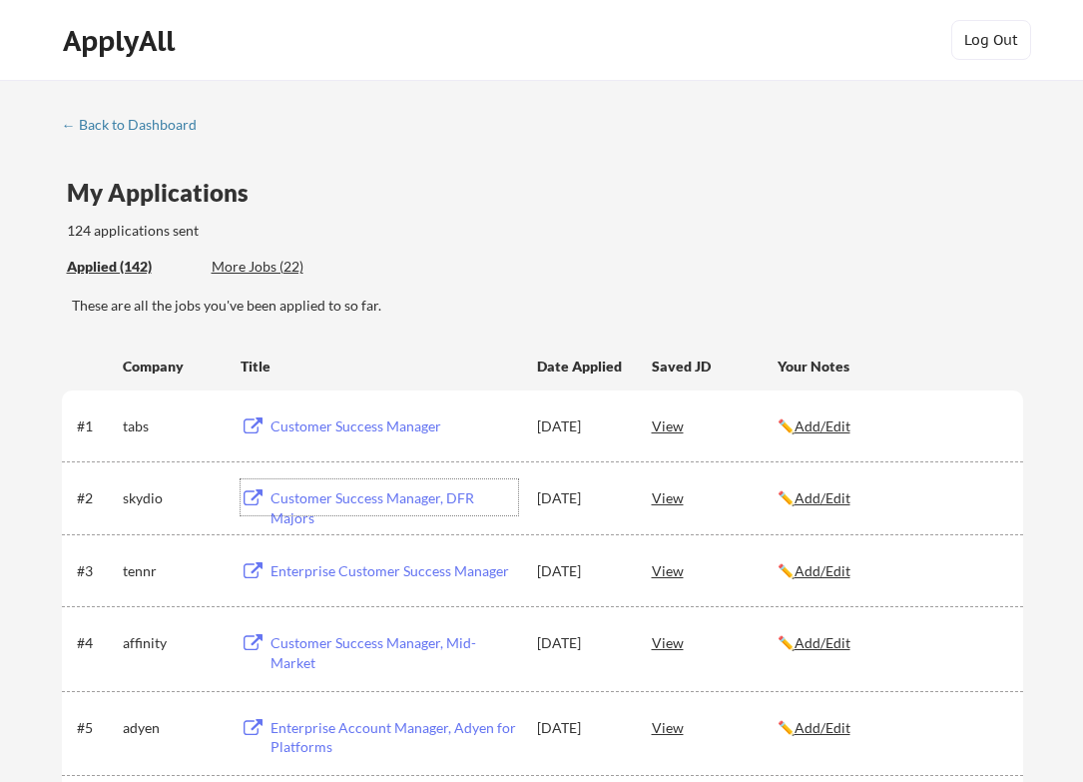
click at [374, 424] on div "Customer Success Manager" at bounding box center [395, 426] width 248 height 20
